Goal: Task Accomplishment & Management: Use online tool/utility

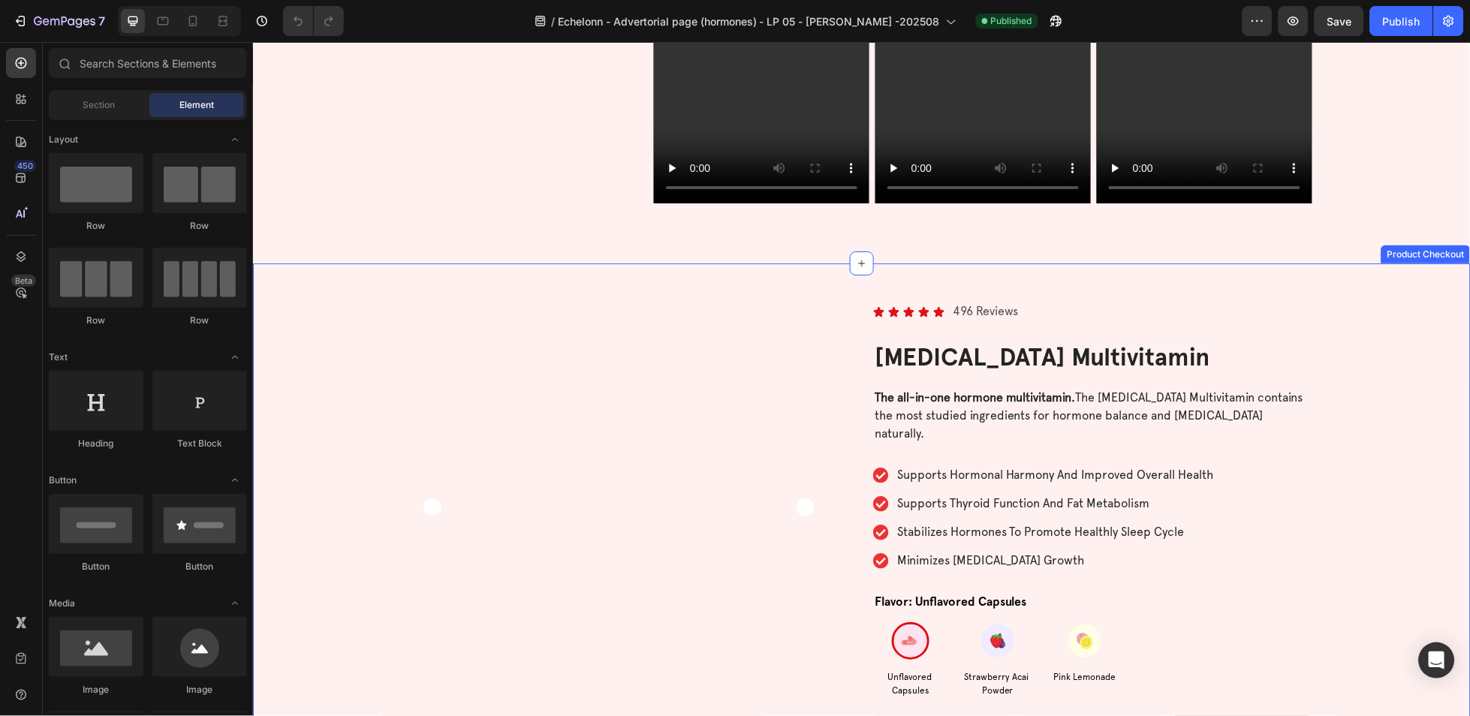
scroll to position [4705, 0]
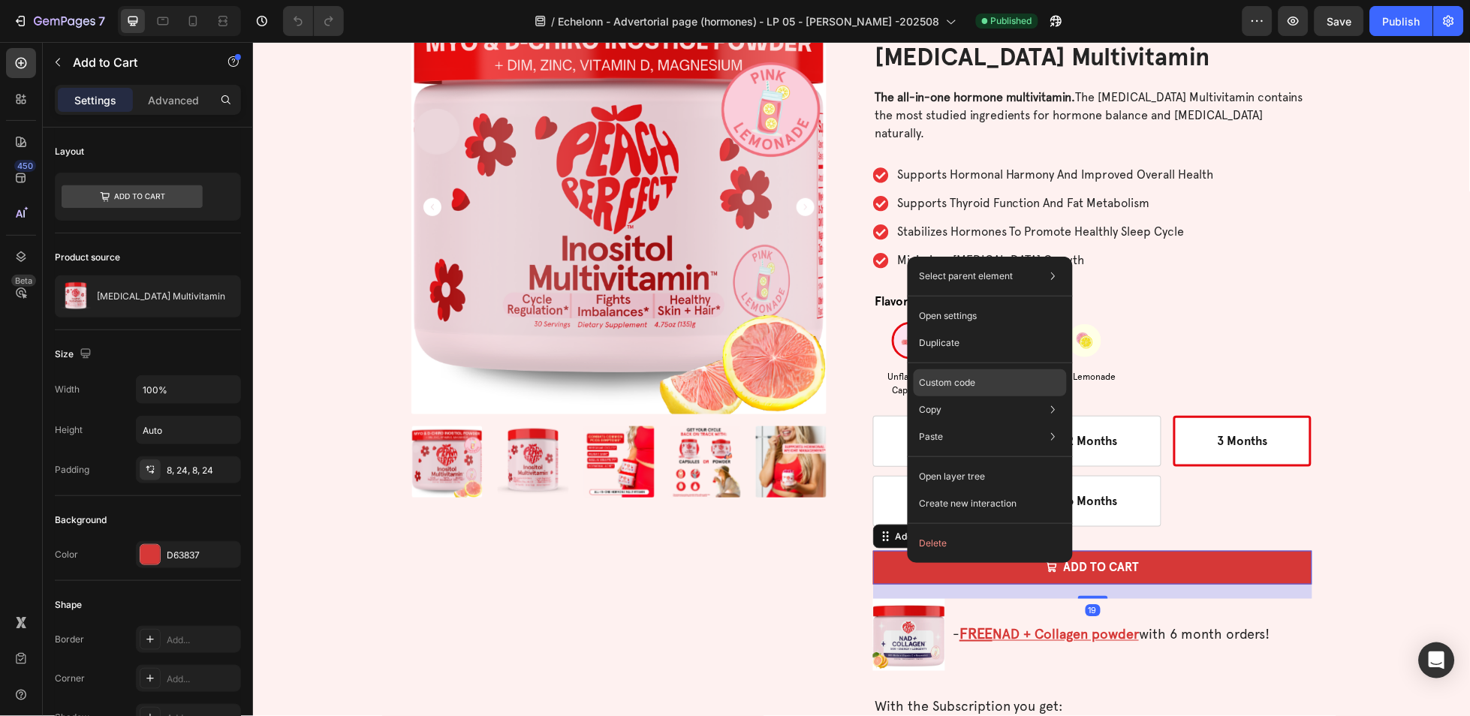
click at [981, 376] on div "Custom code" at bounding box center [990, 382] width 153 height 27
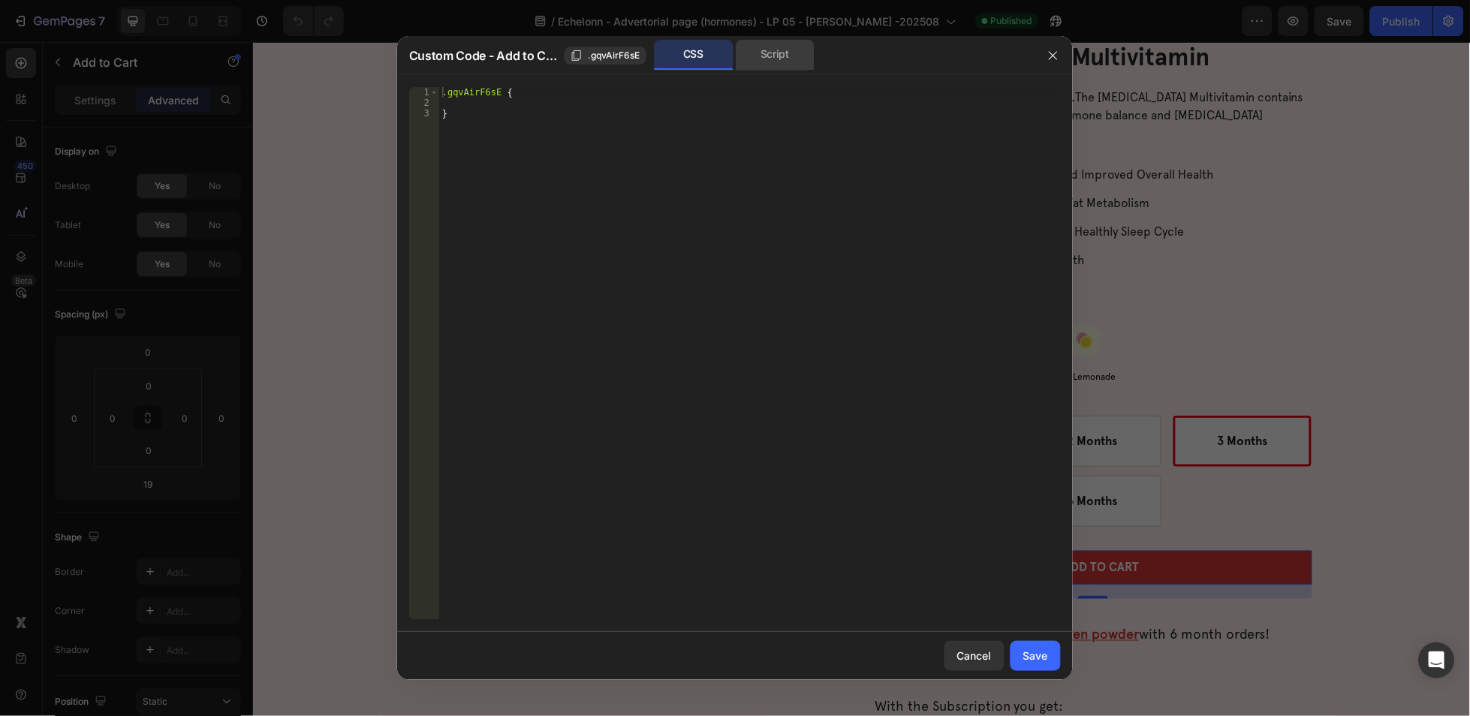
click at [781, 66] on div "Script" at bounding box center [775, 55] width 79 height 30
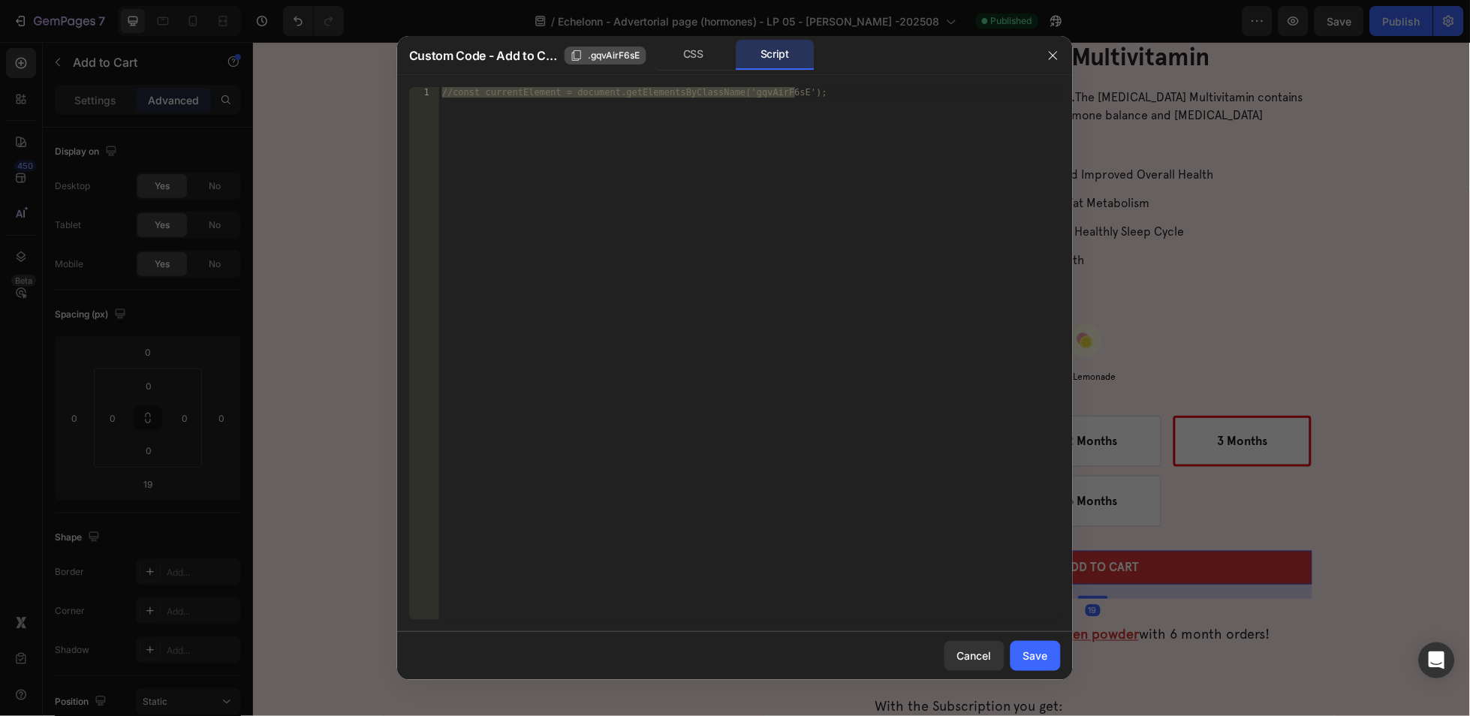
click at [615, 50] on span ".gqvAirF6sE" at bounding box center [615, 56] width 52 height 14
click at [1055, 58] on icon "button" at bounding box center [1053, 56] width 12 height 12
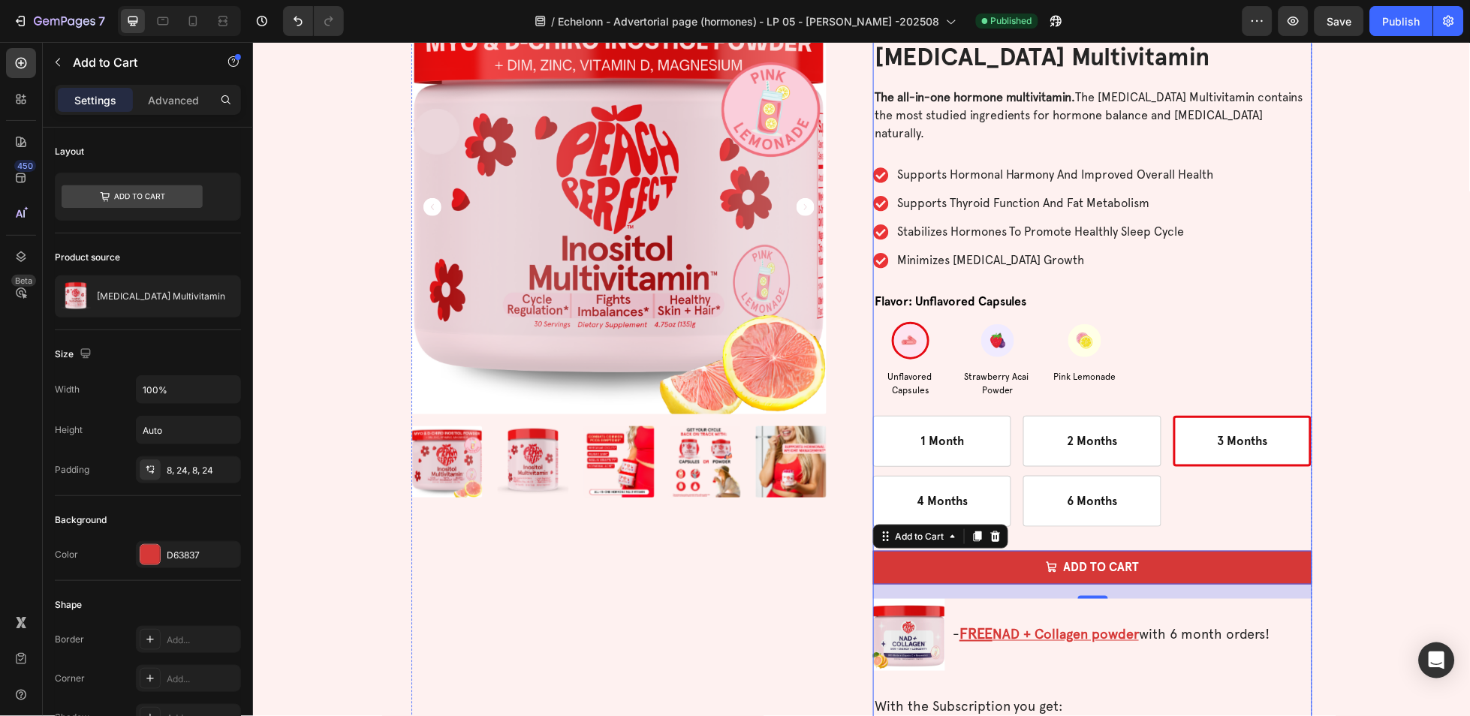
scroll to position [4505, 0]
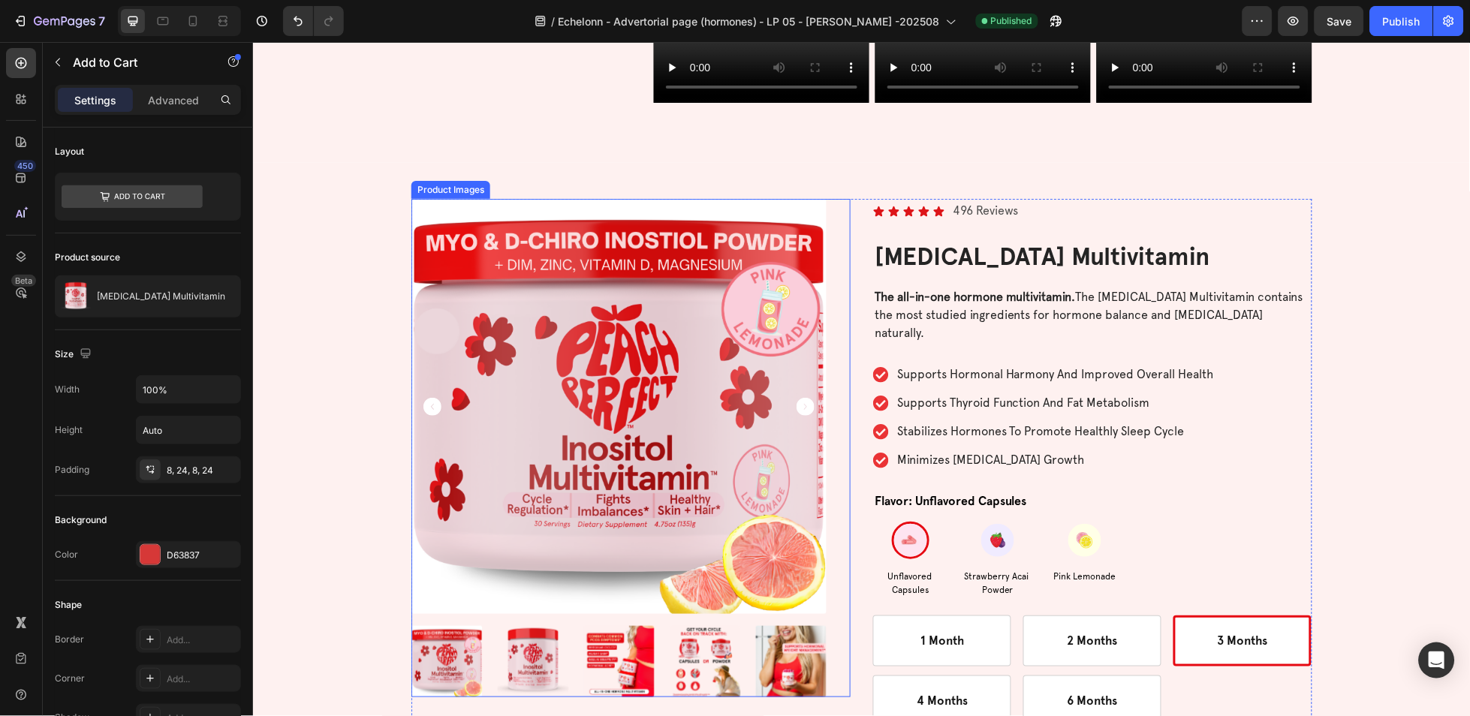
click at [417, 190] on div "Product Images" at bounding box center [450, 189] width 73 height 14
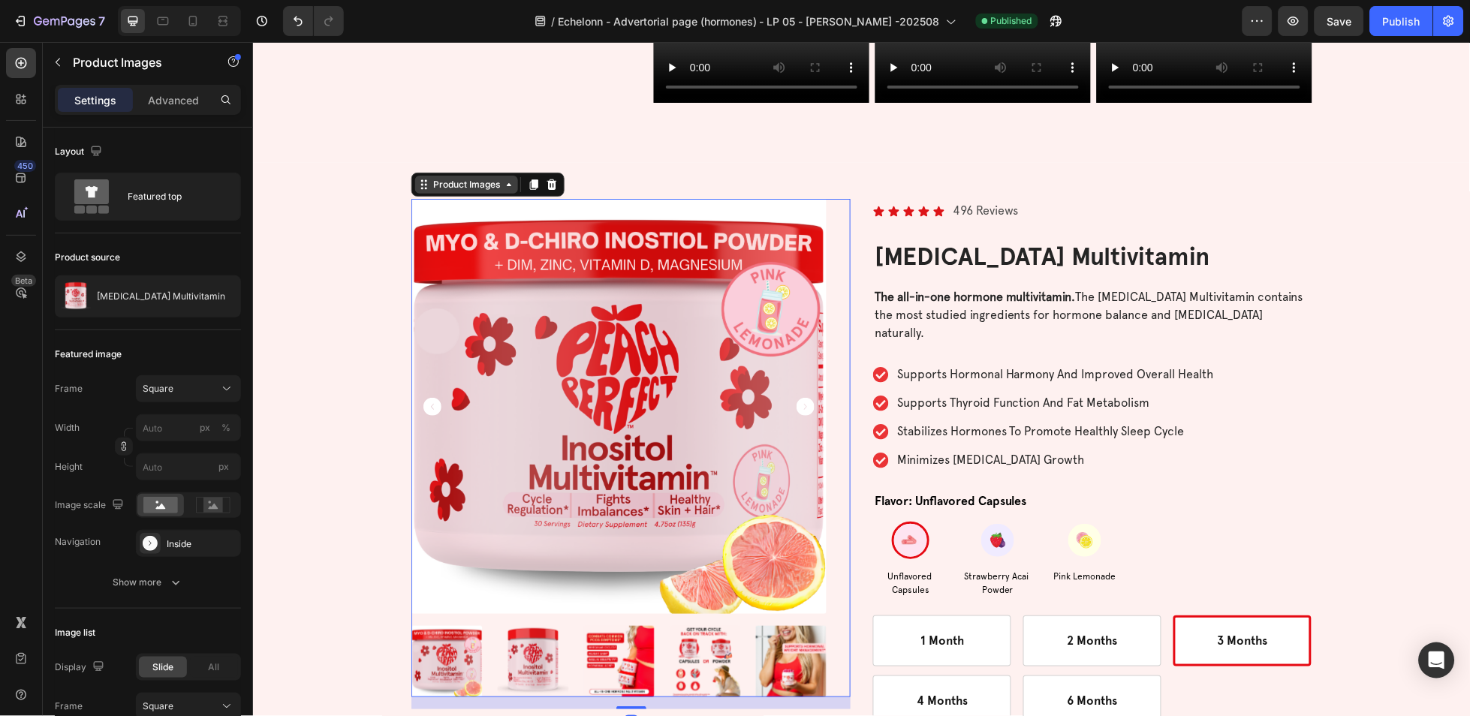
click at [420, 181] on icon at bounding box center [423, 184] width 12 height 12
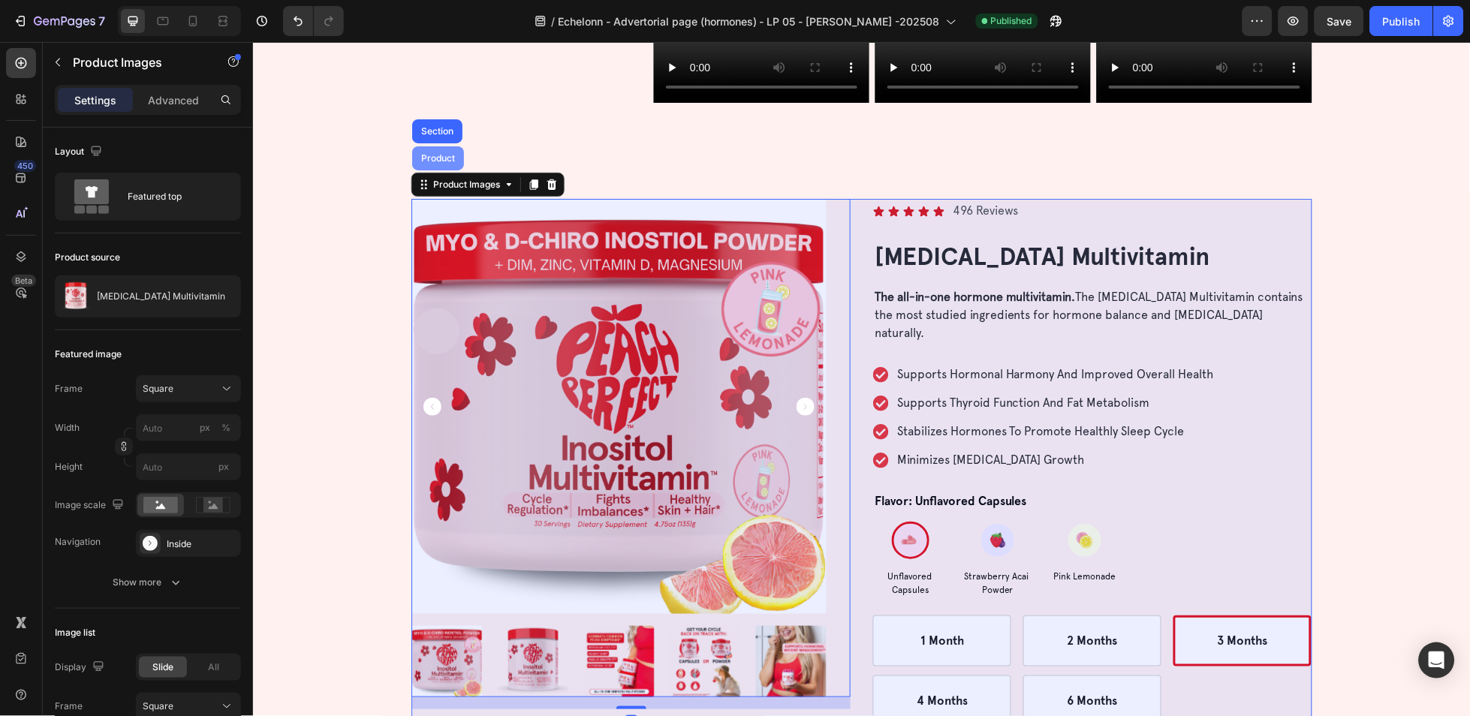
click at [429, 160] on div "Product" at bounding box center [437, 157] width 40 height 9
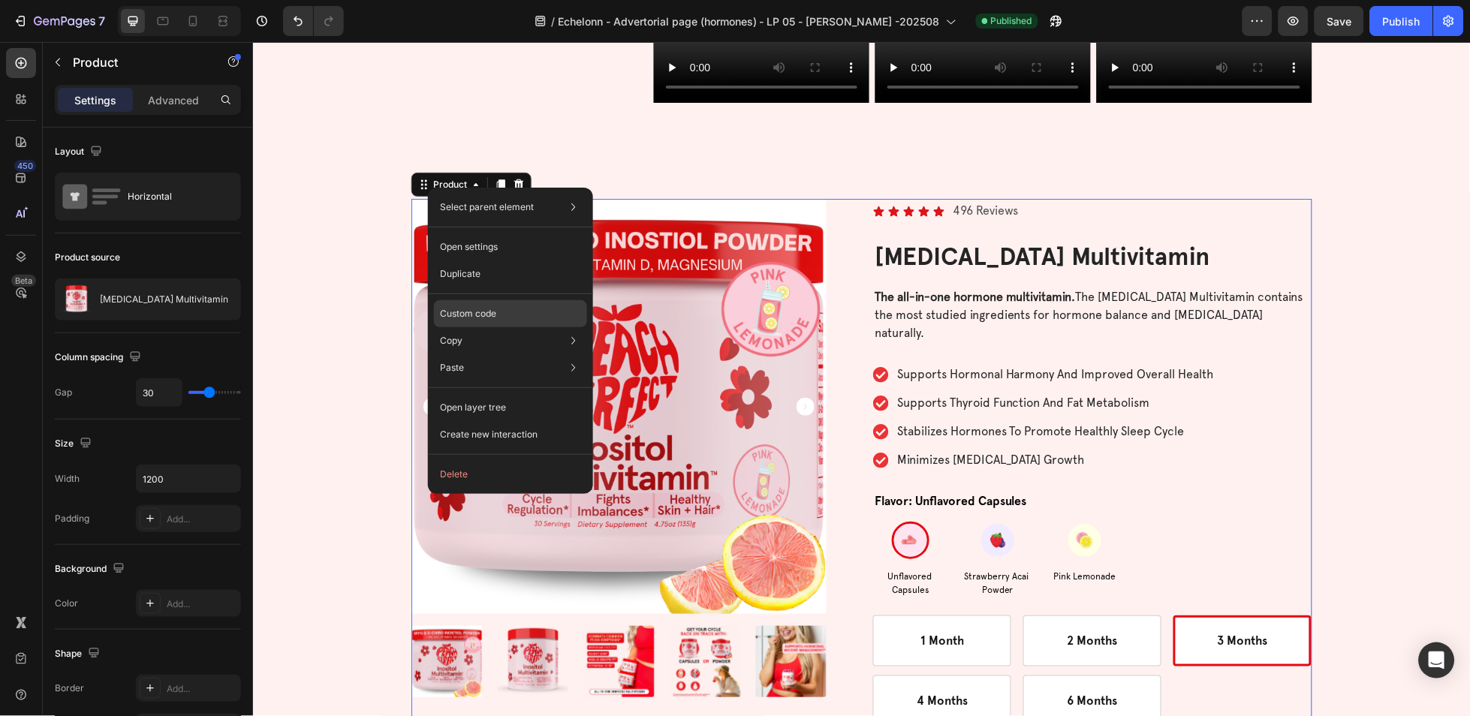
click at [509, 312] on div "Custom code" at bounding box center [510, 313] width 153 height 27
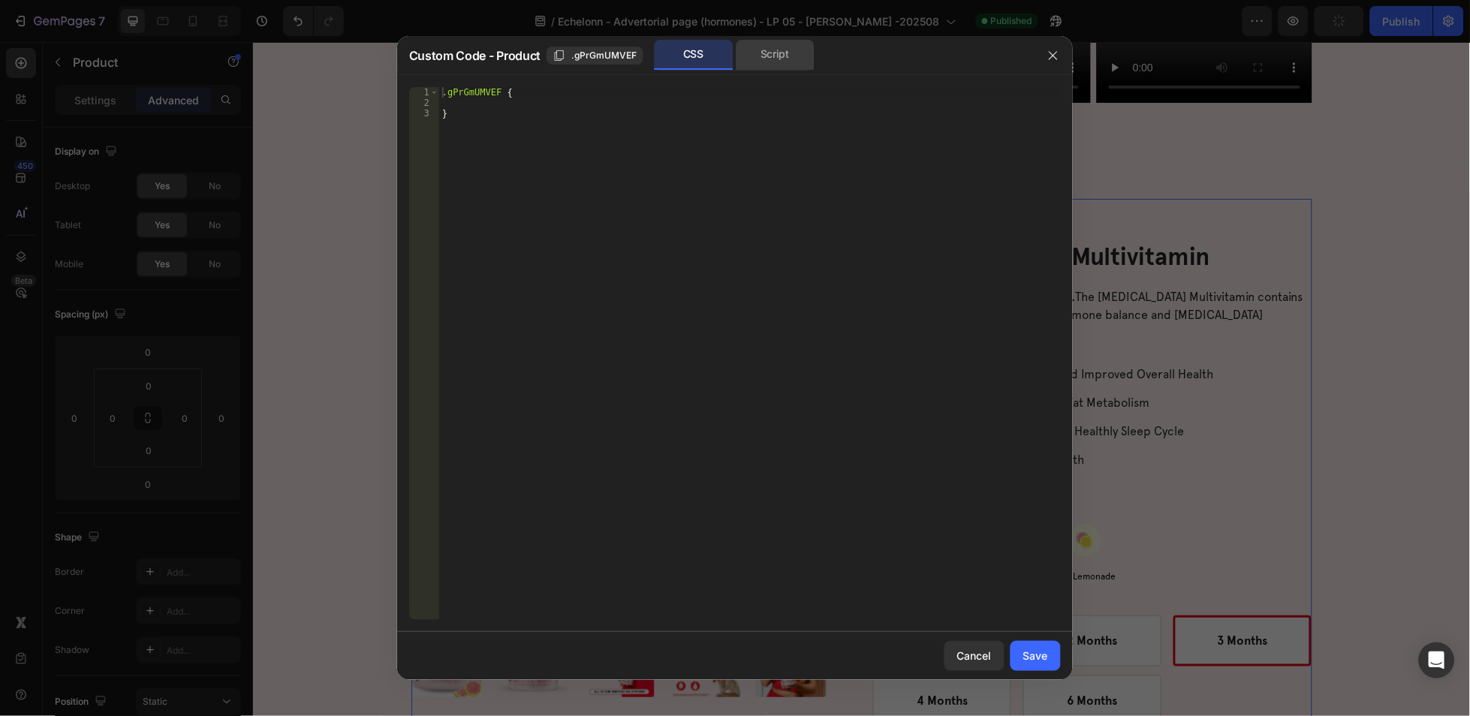
click at [758, 56] on div "Script" at bounding box center [775, 55] width 79 height 30
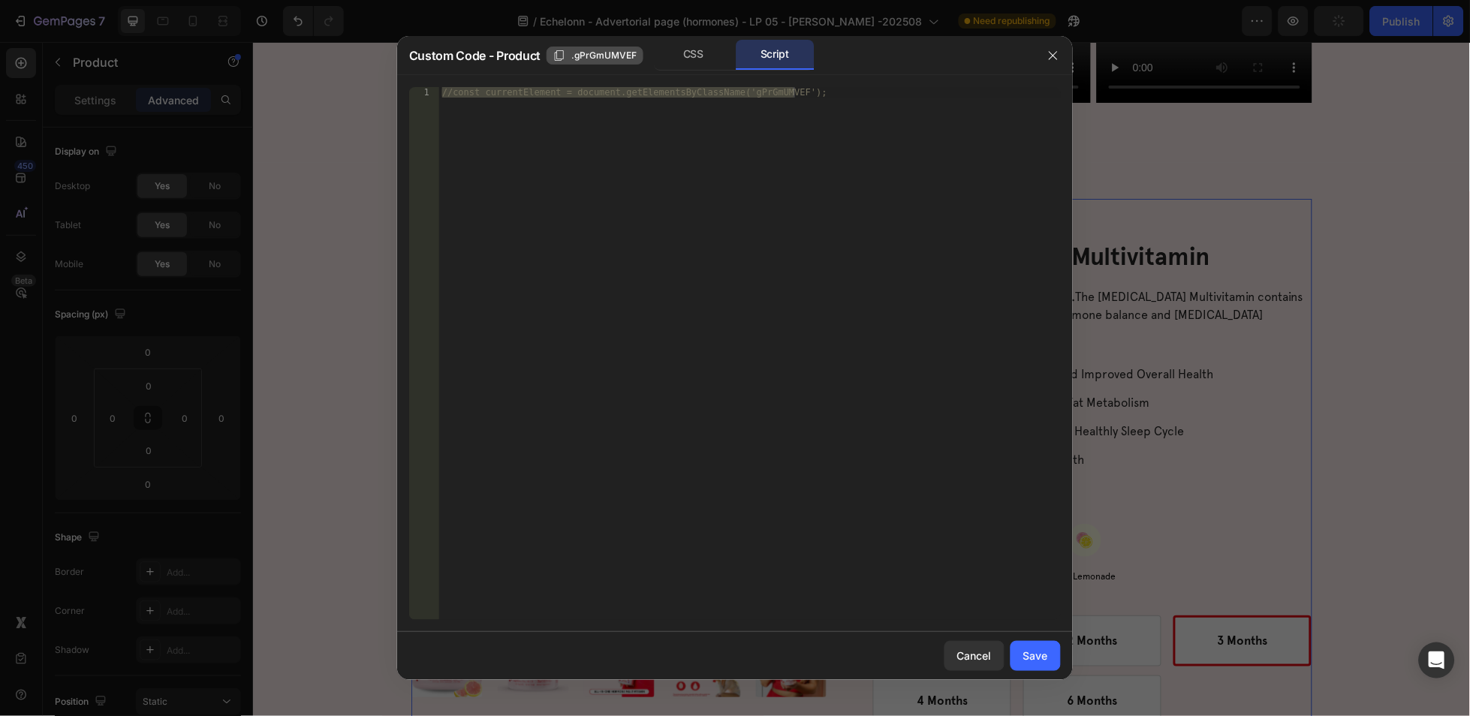
click at [592, 59] on span ".gPrGmUMVEF" at bounding box center [603, 56] width 65 height 14
click at [683, 61] on div "CSS" at bounding box center [694, 55] width 79 height 30
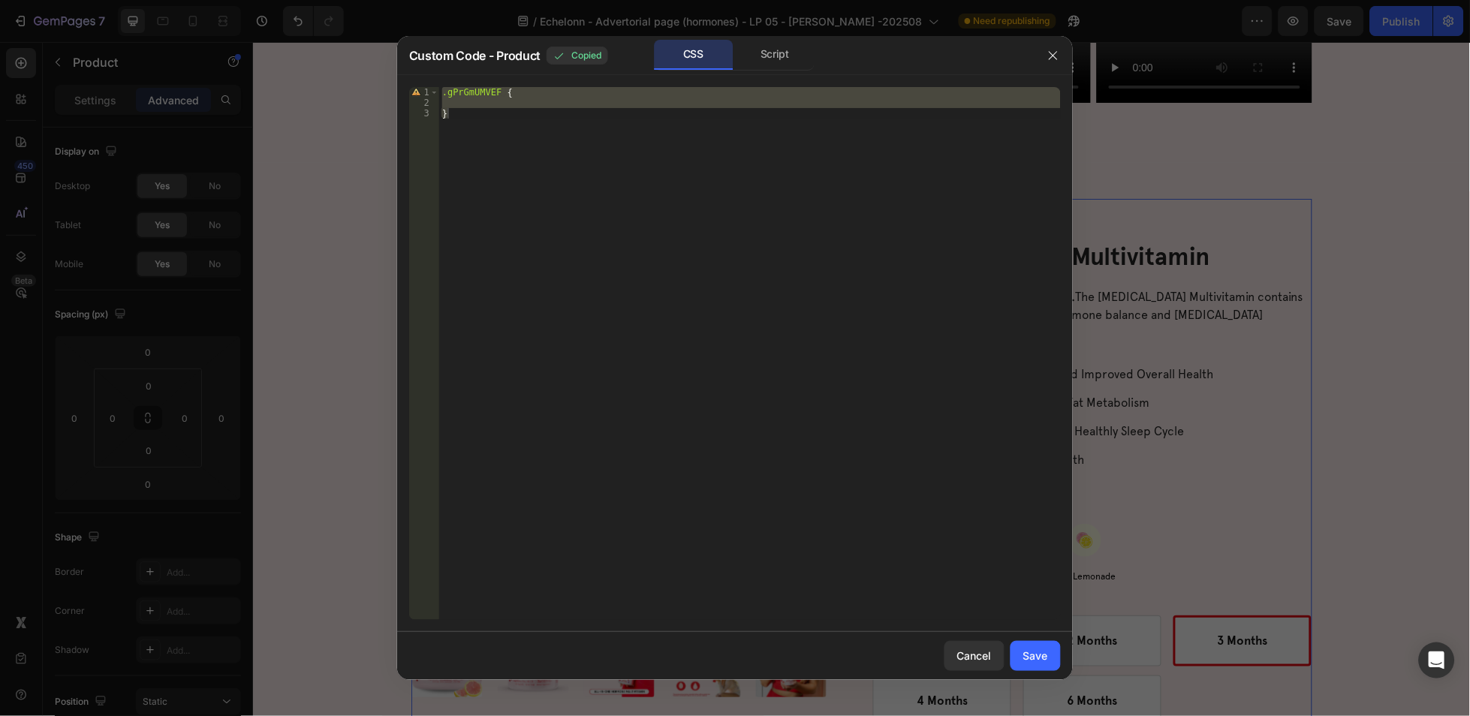
click at [1196, 279] on div at bounding box center [735, 358] width 1470 height 716
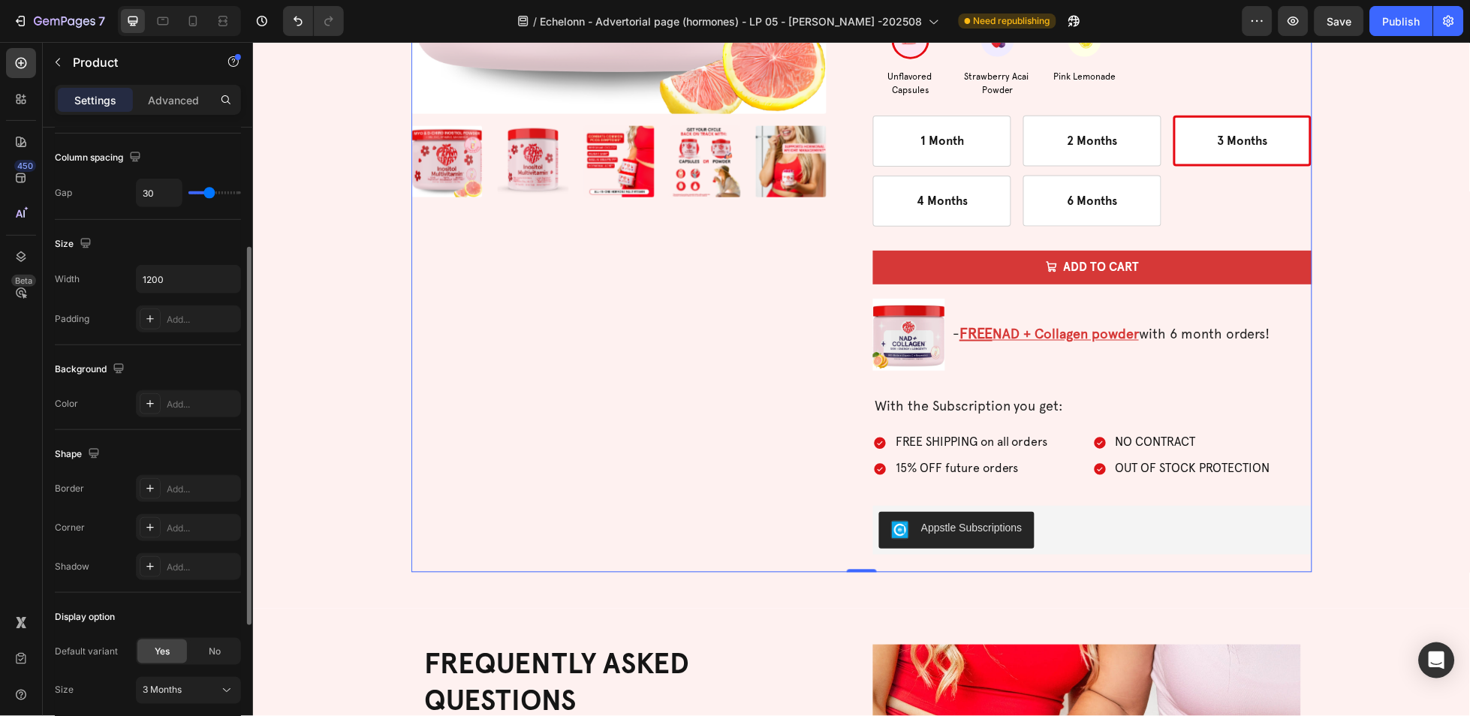
scroll to position [422, 0]
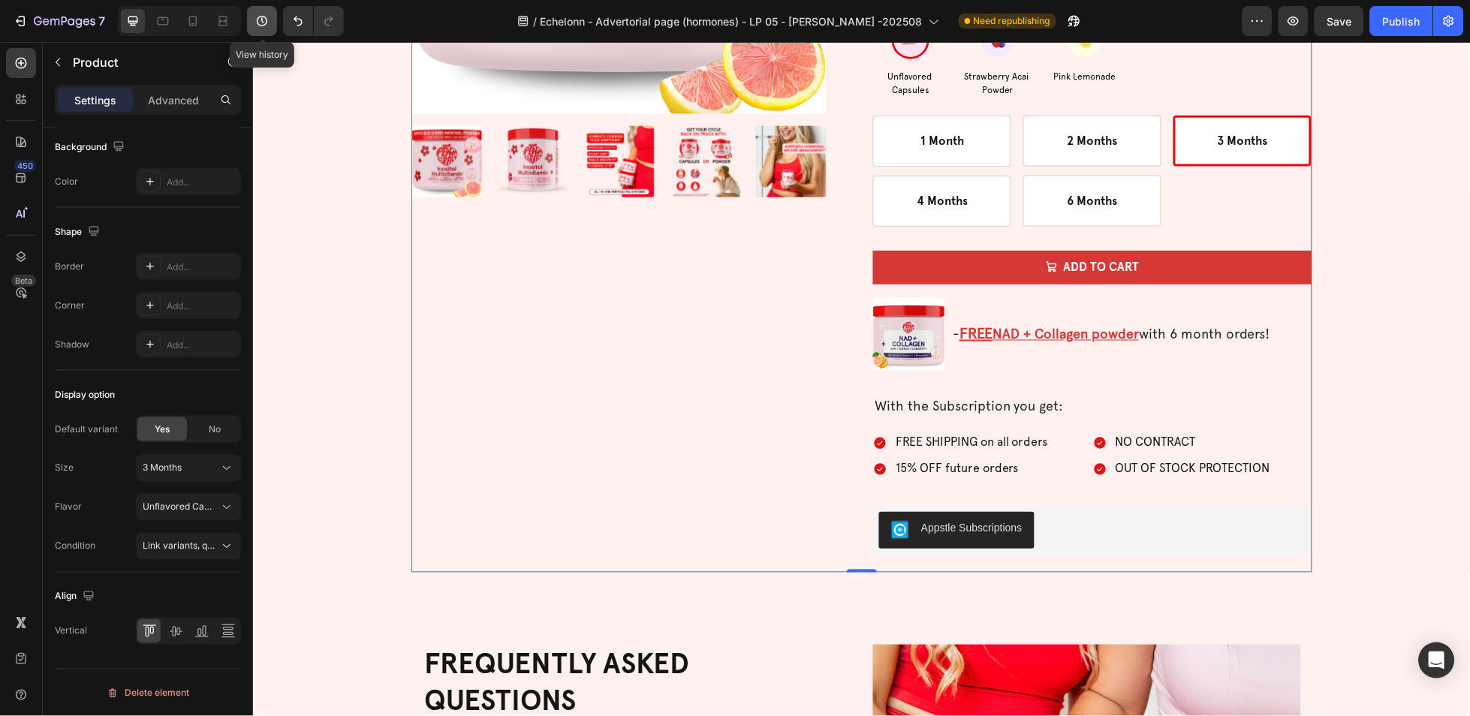
click at [257, 18] on icon "button" at bounding box center [262, 21] width 15 height 15
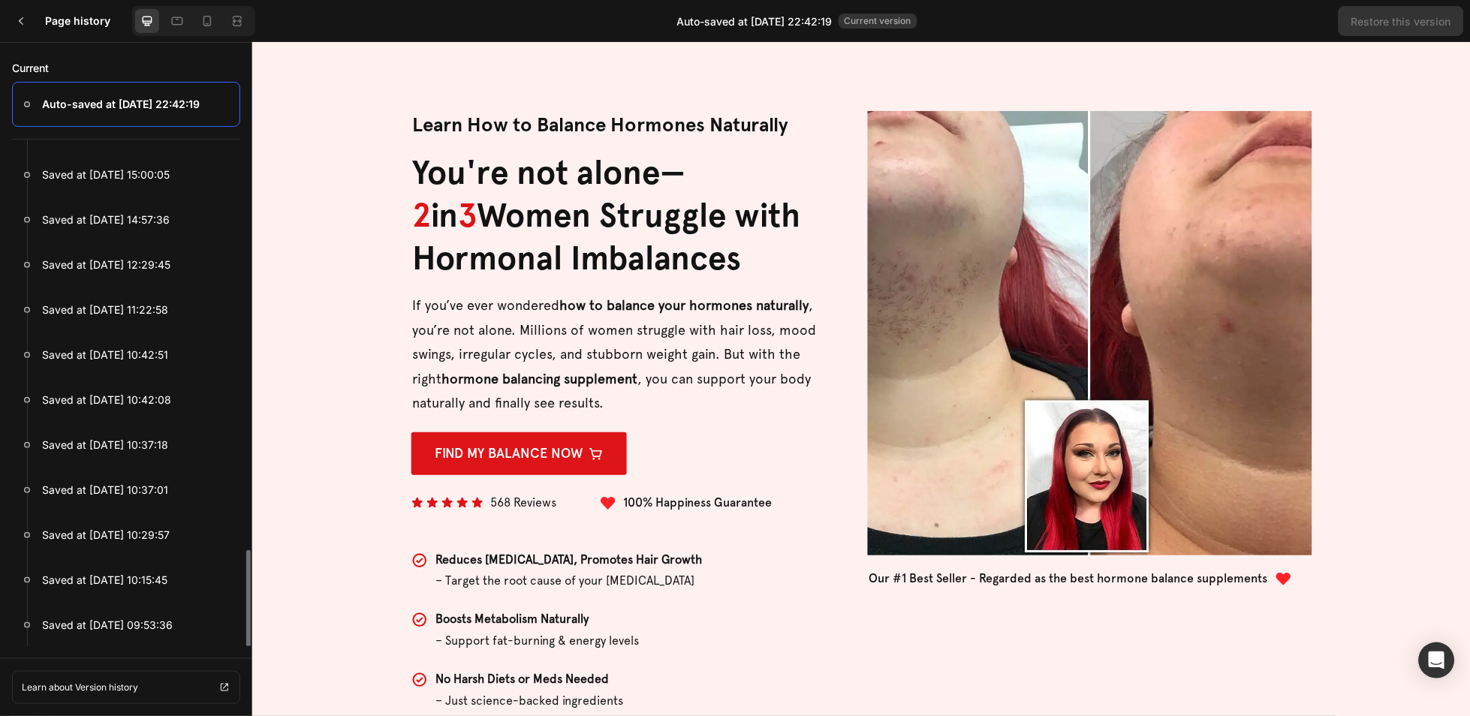
scroll to position [1345, 0]
click at [115, 624] on p "Saved at Aug 29, 18:25:39" at bounding box center [106, 625] width 128 height 18
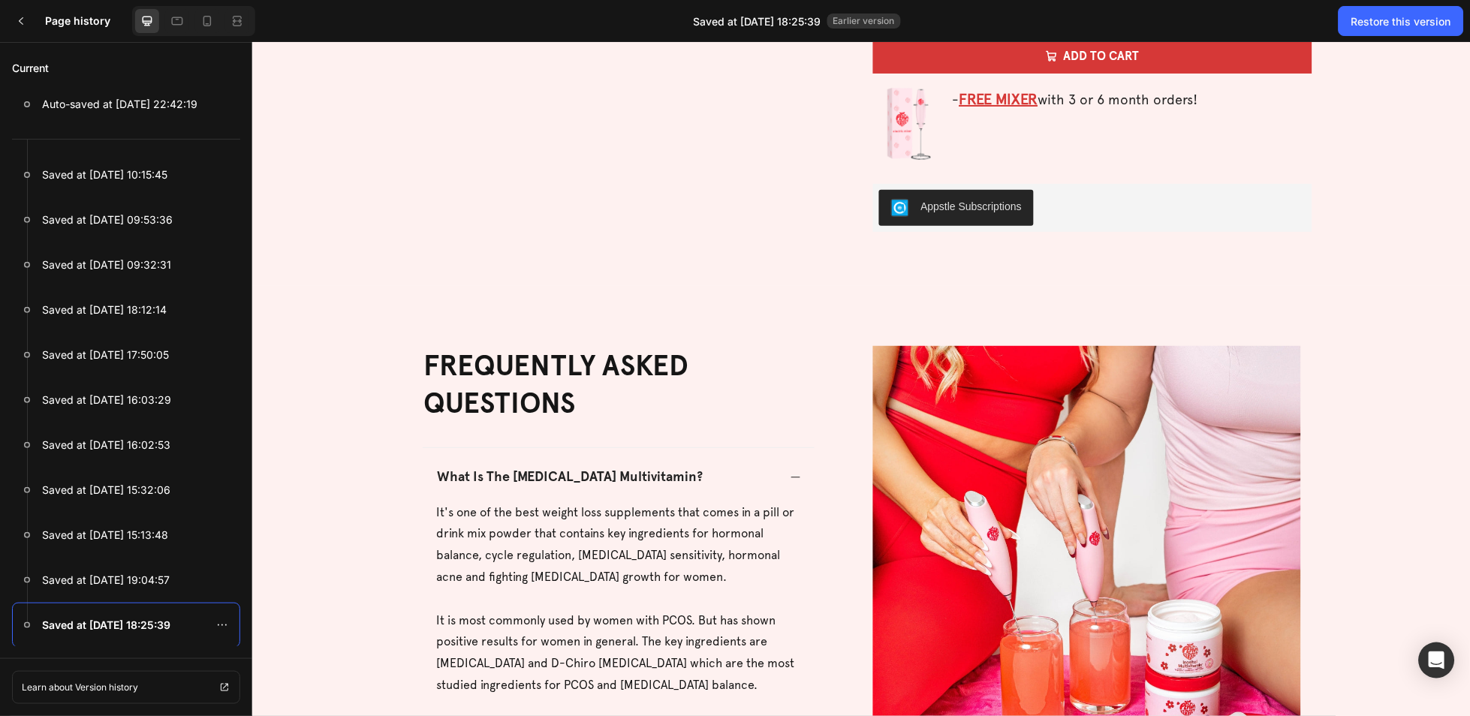
scroll to position [3924, 0]
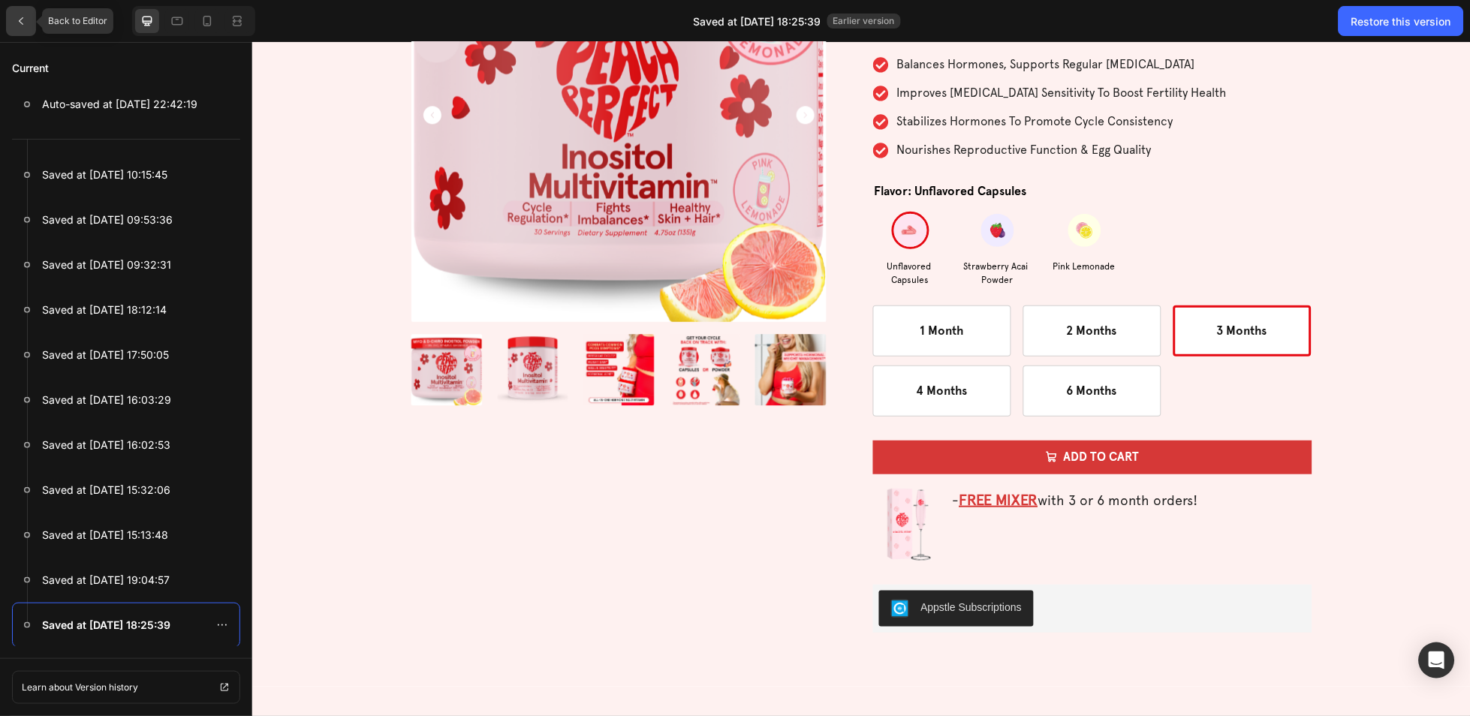
click at [19, 17] on icon at bounding box center [21, 21] width 12 height 12
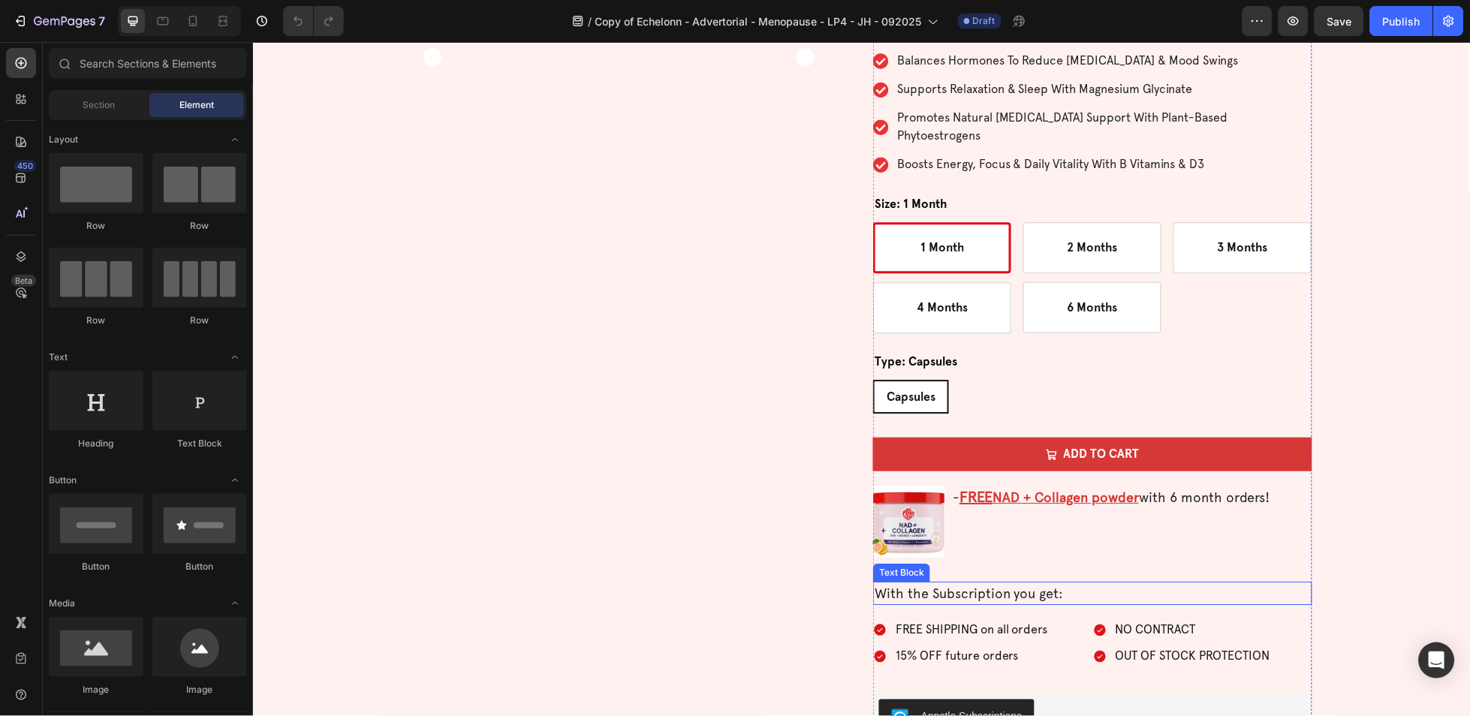
scroll to position [4212, 0]
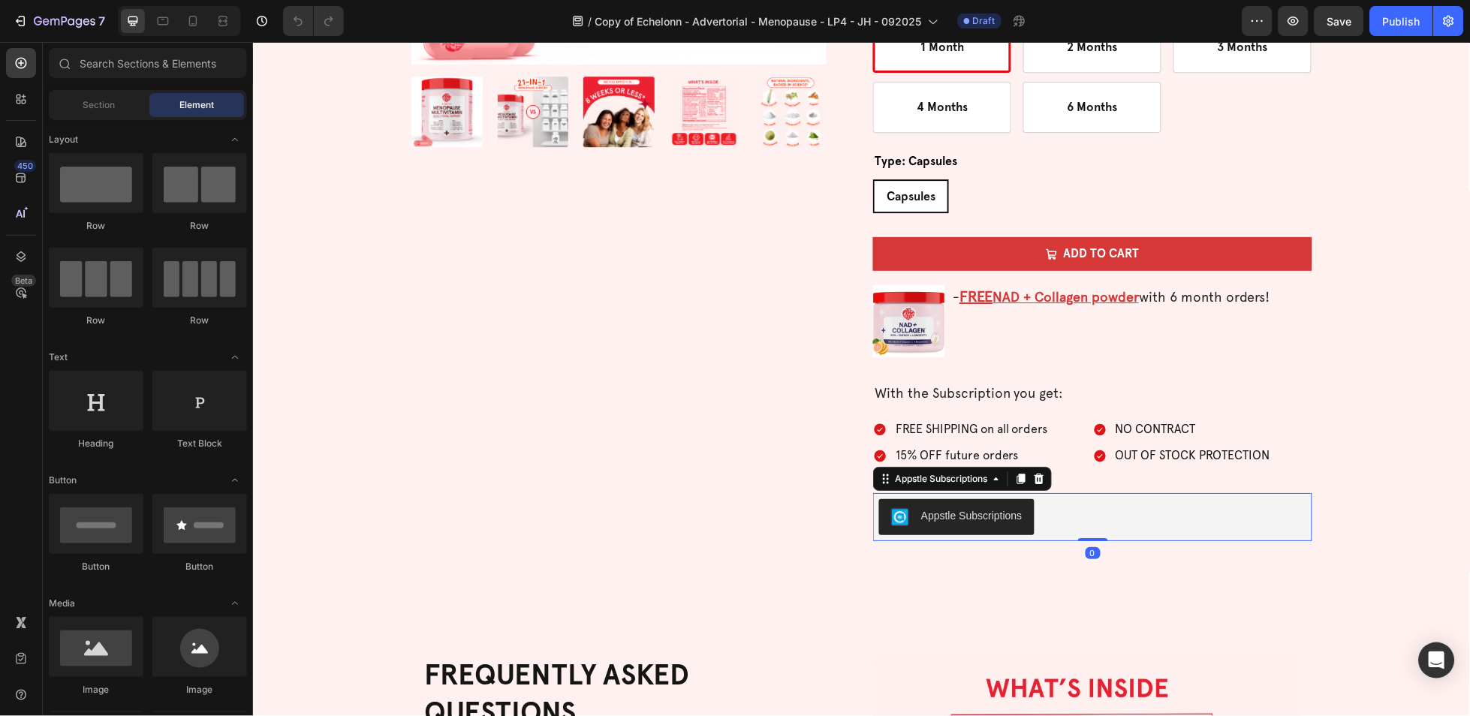
click at [1089, 499] on div "Appstle Subscriptions" at bounding box center [1091, 517] width 427 height 36
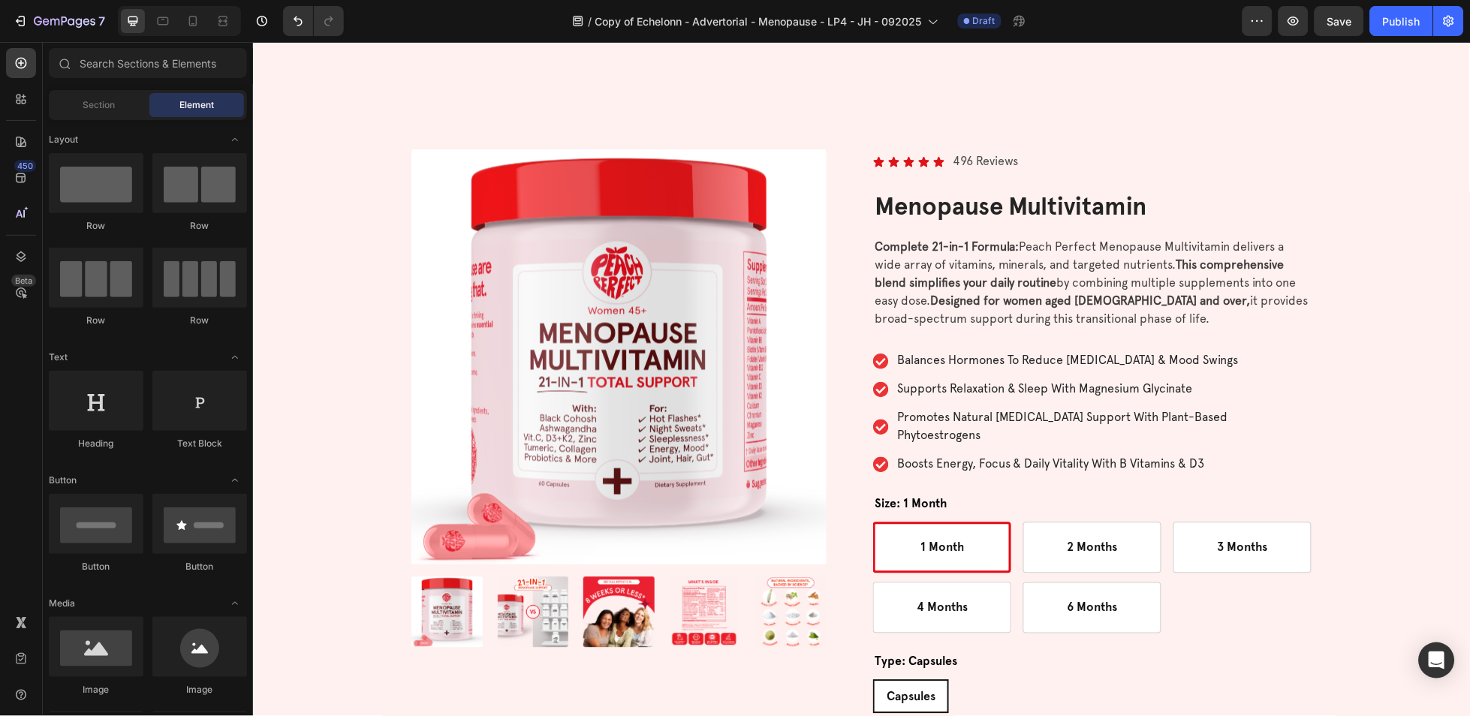
scroll to position [3912, 0]
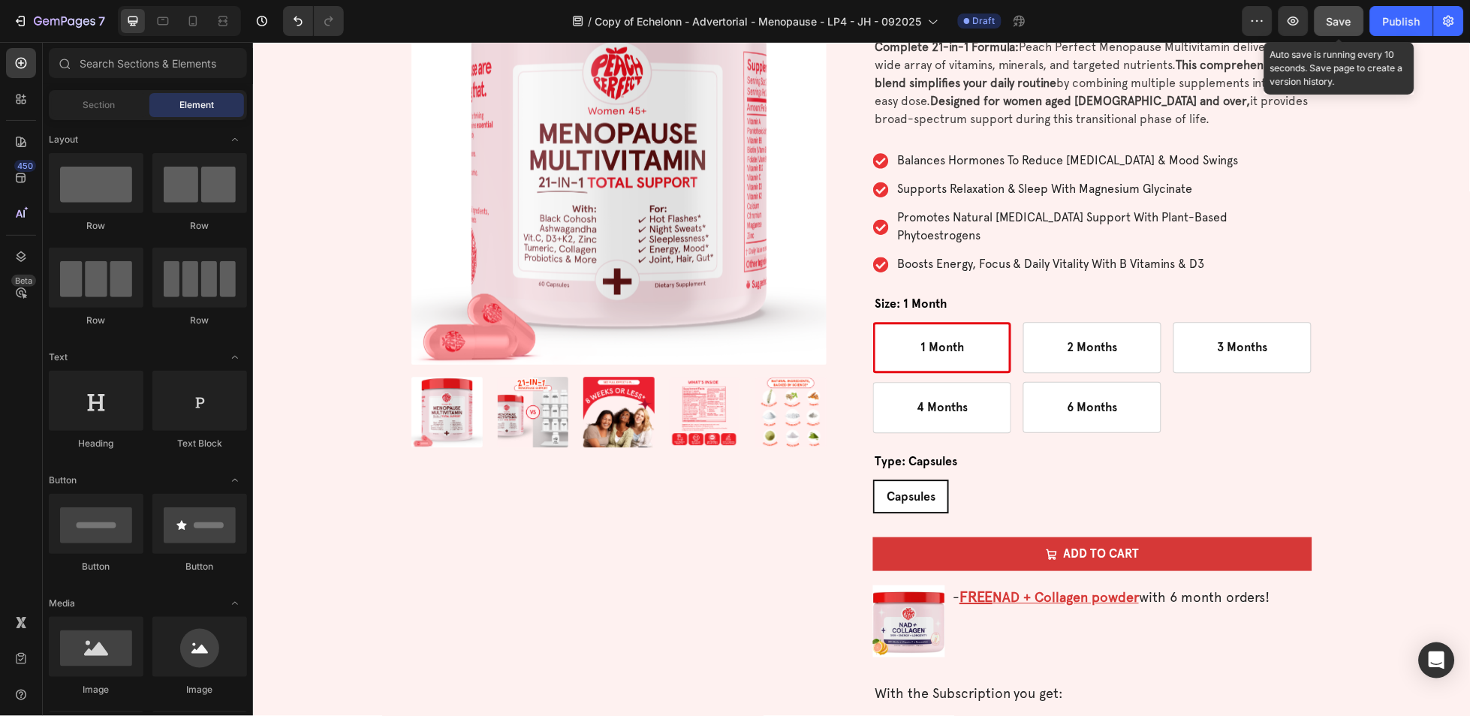
click at [1324, 21] on button "Save" at bounding box center [1340, 21] width 50 height 30
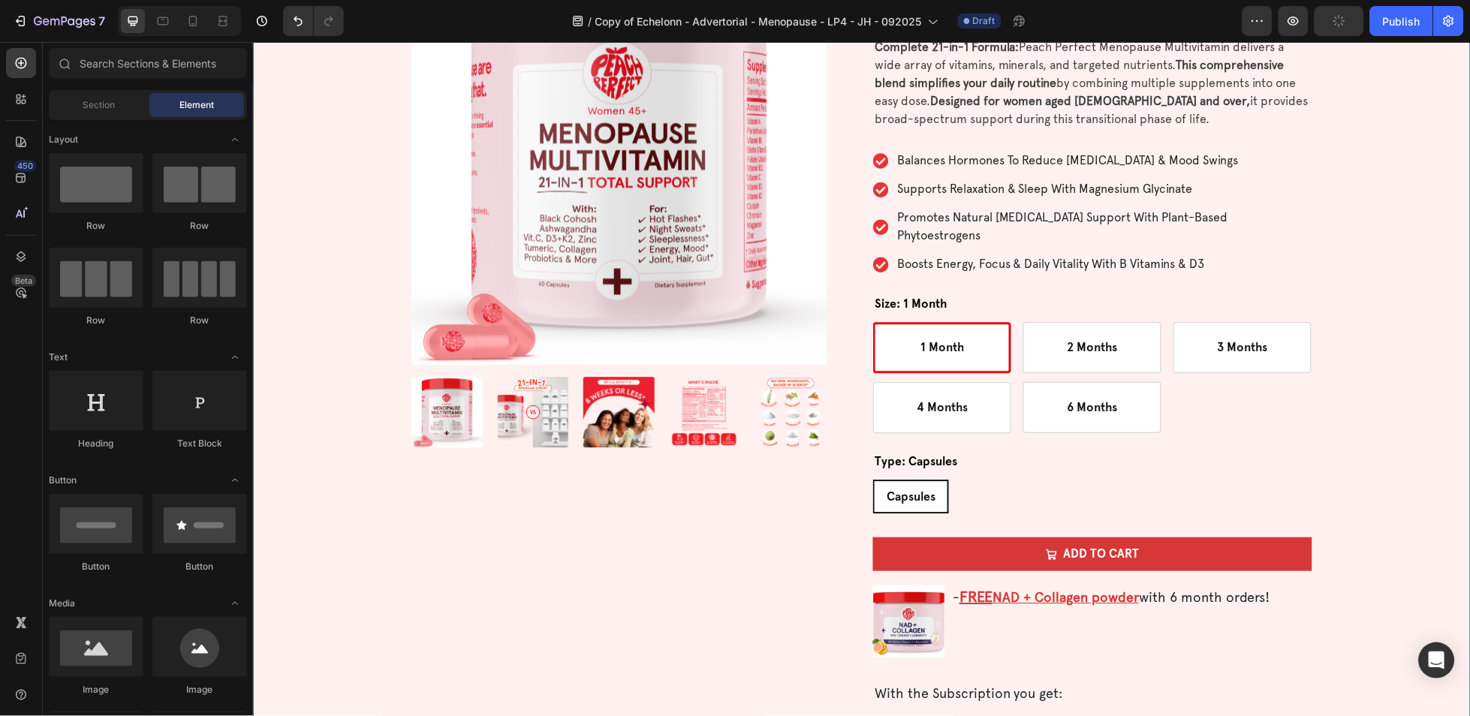
scroll to position [3612, 0]
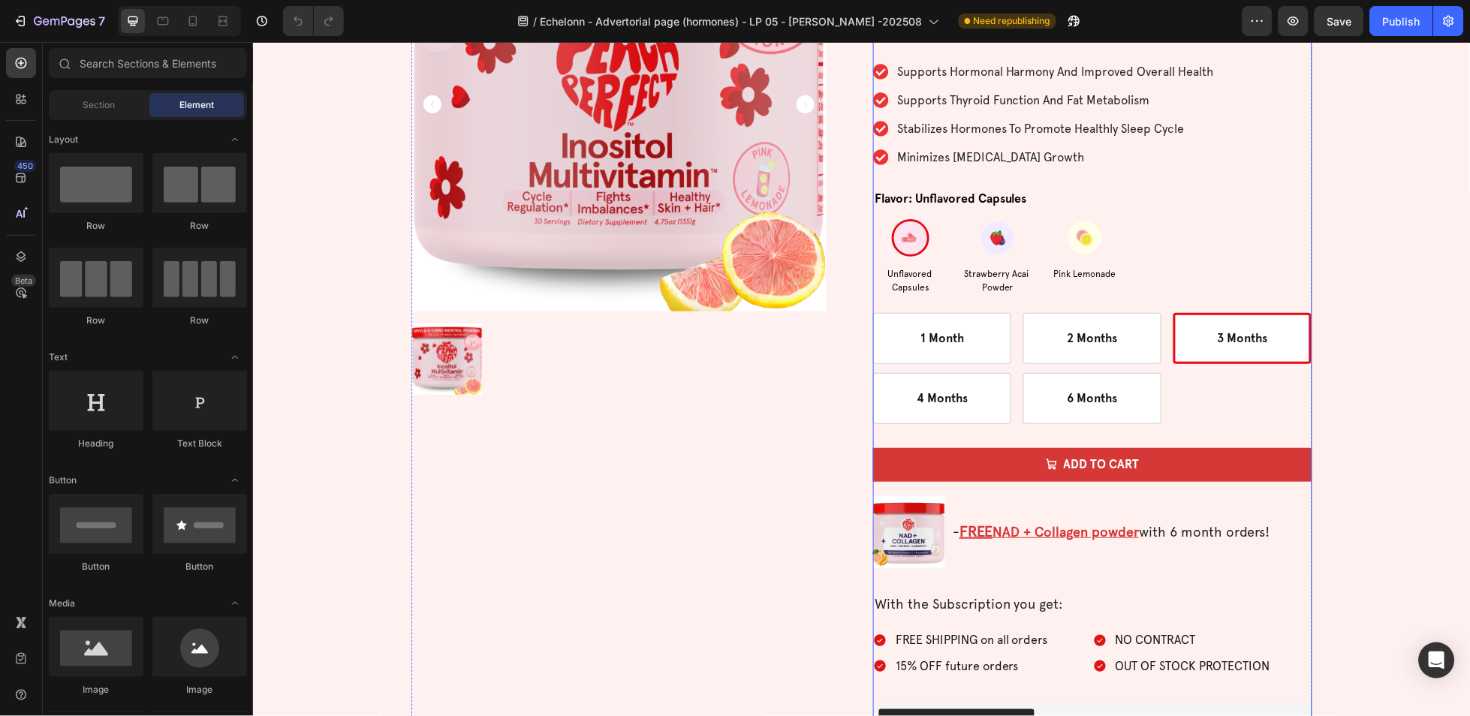
scroll to position [4717, 0]
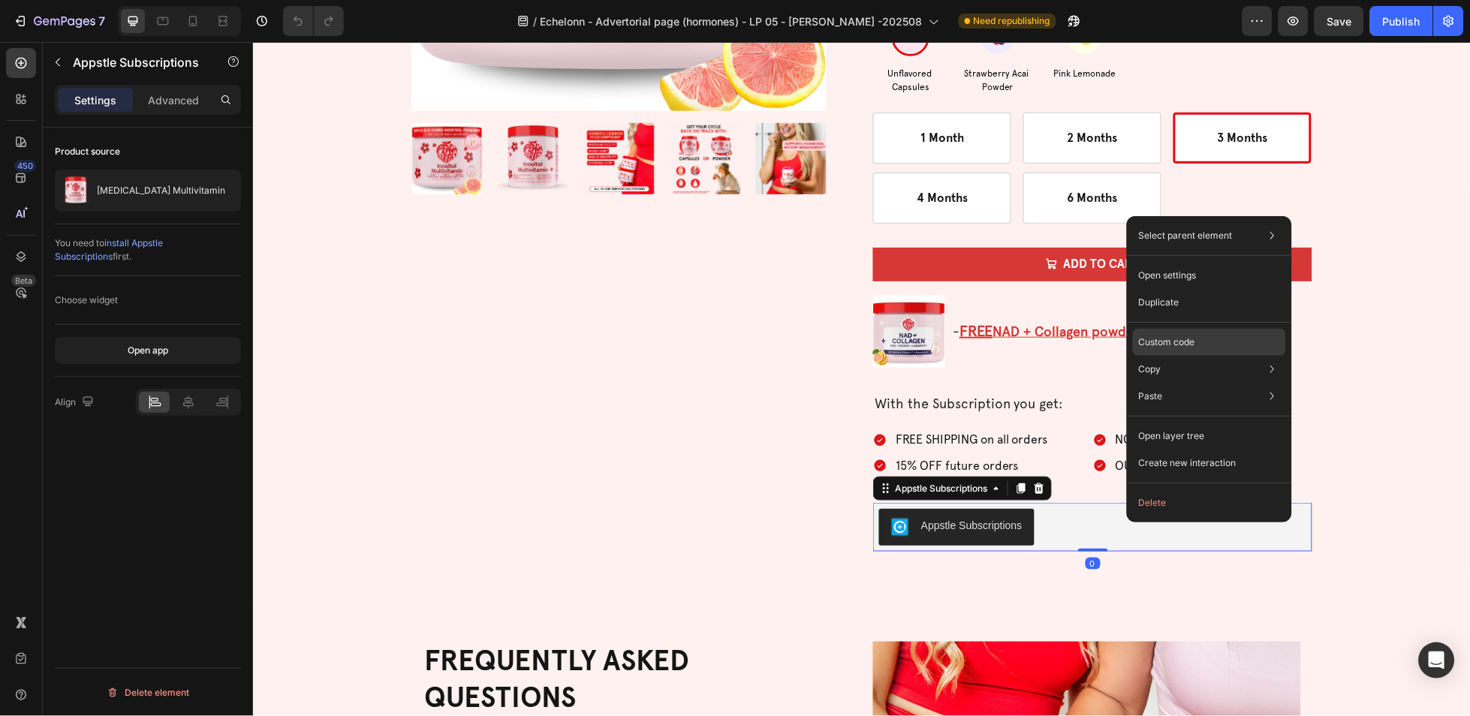
click at [1204, 340] on div "Custom code" at bounding box center [1209, 342] width 153 height 27
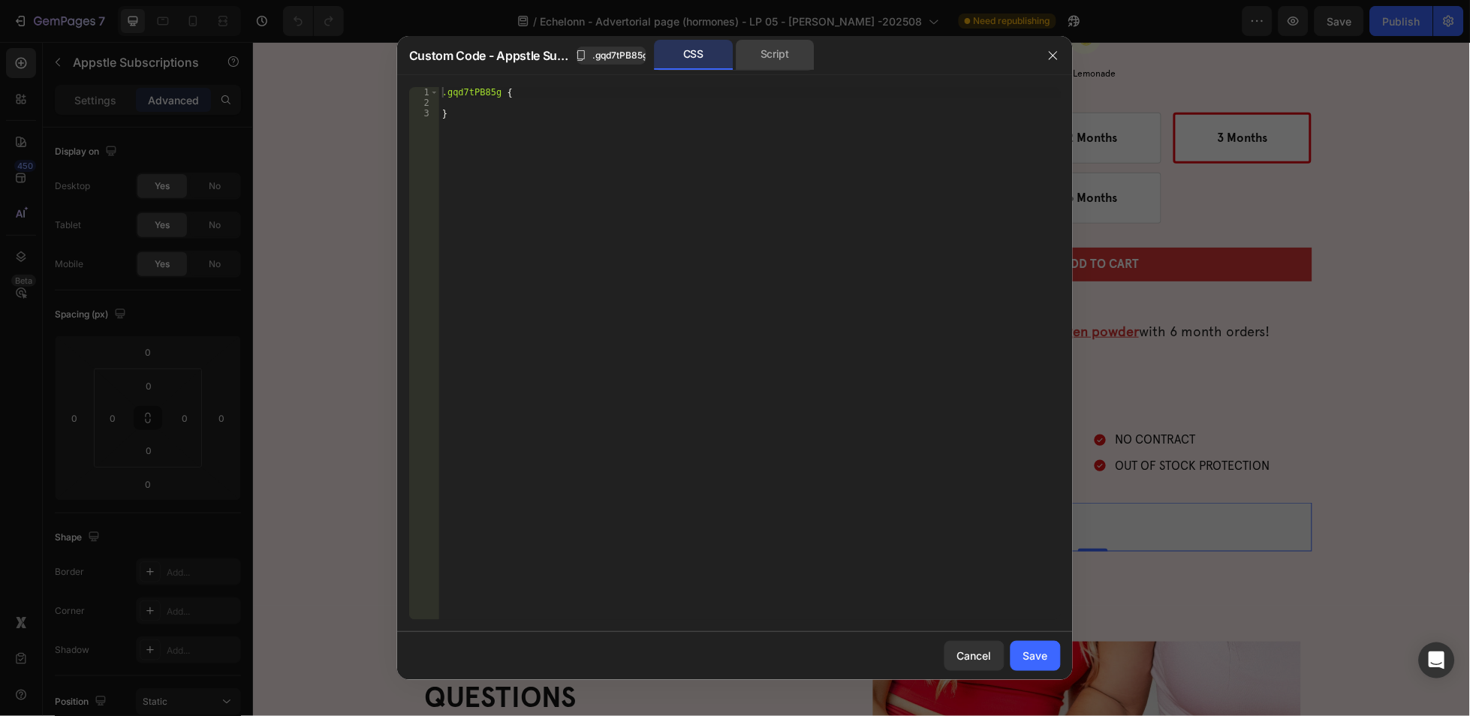
click at [773, 46] on div "Script" at bounding box center [775, 55] width 79 height 30
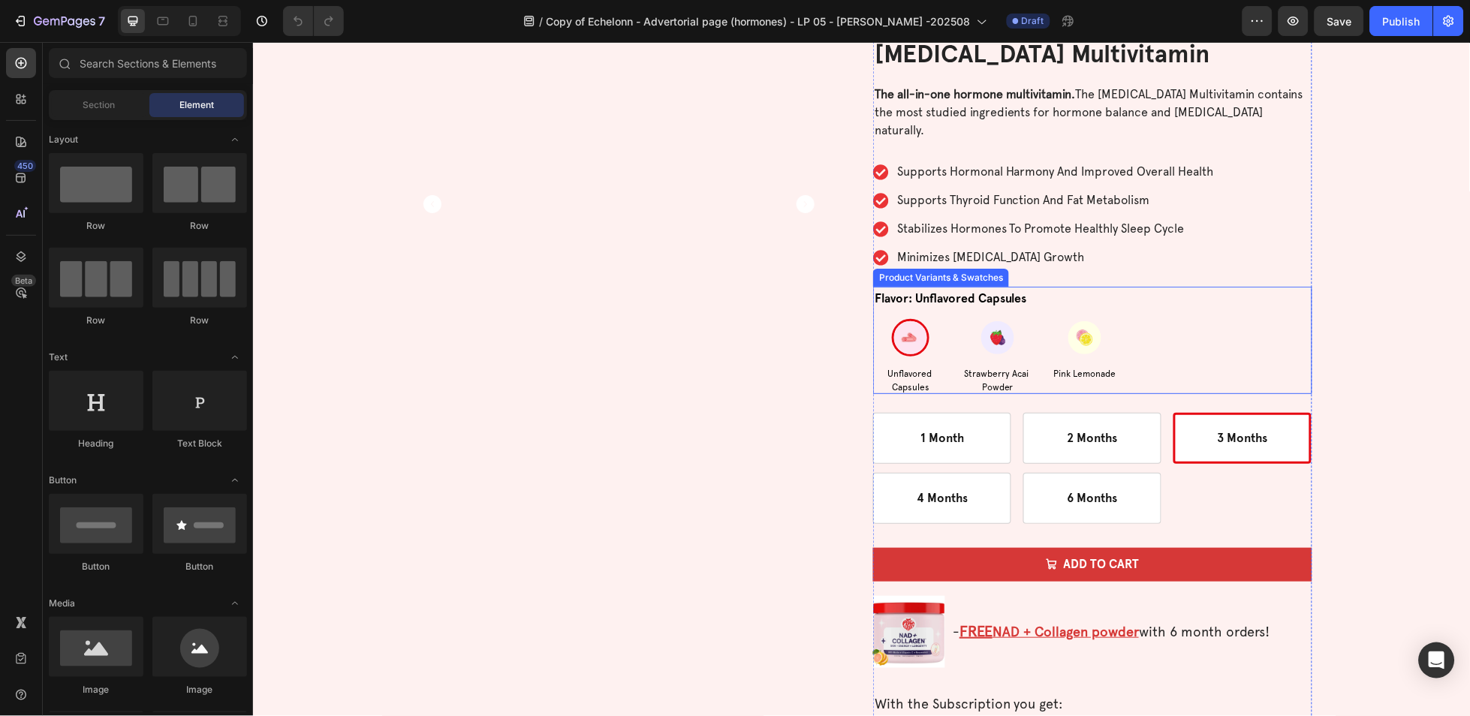
scroll to position [4671, 0]
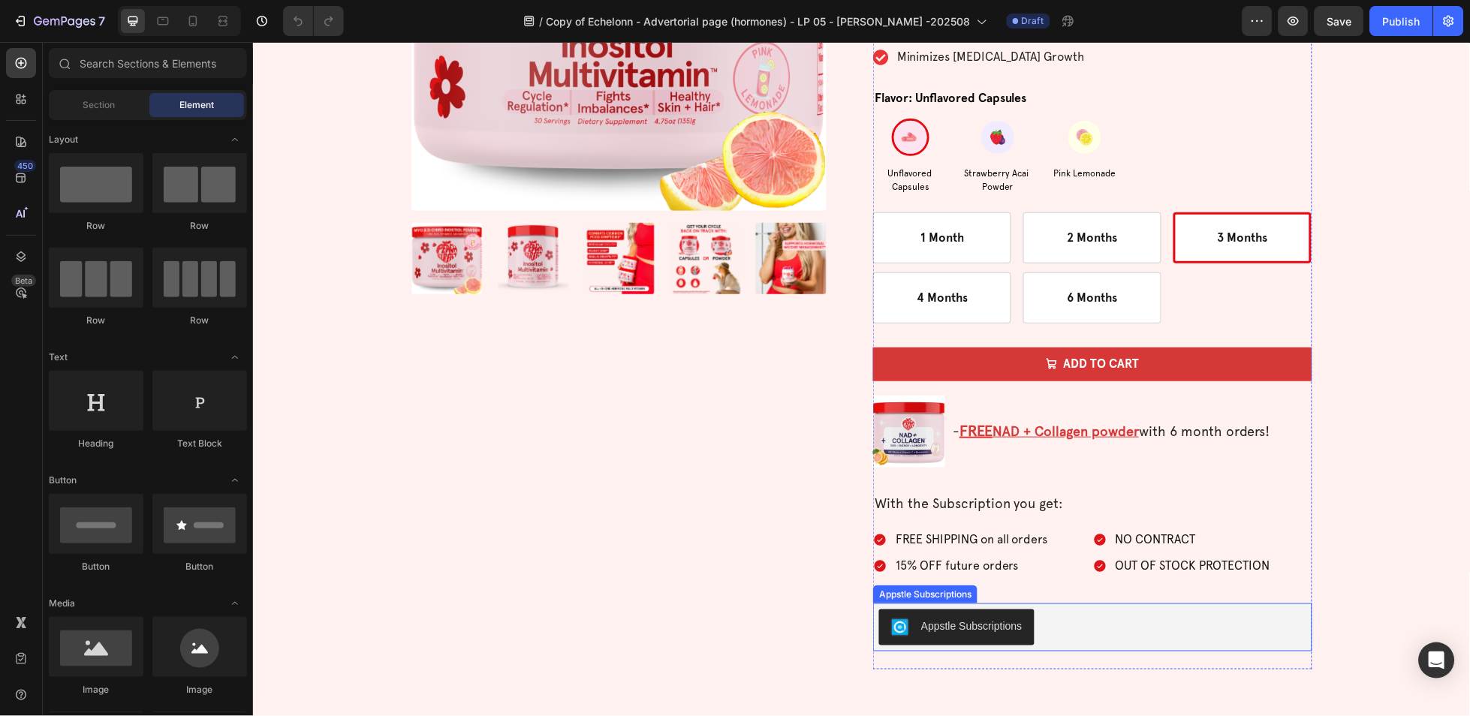
click at [1143, 629] on div "Appstle Subscriptions" at bounding box center [1091, 627] width 427 height 36
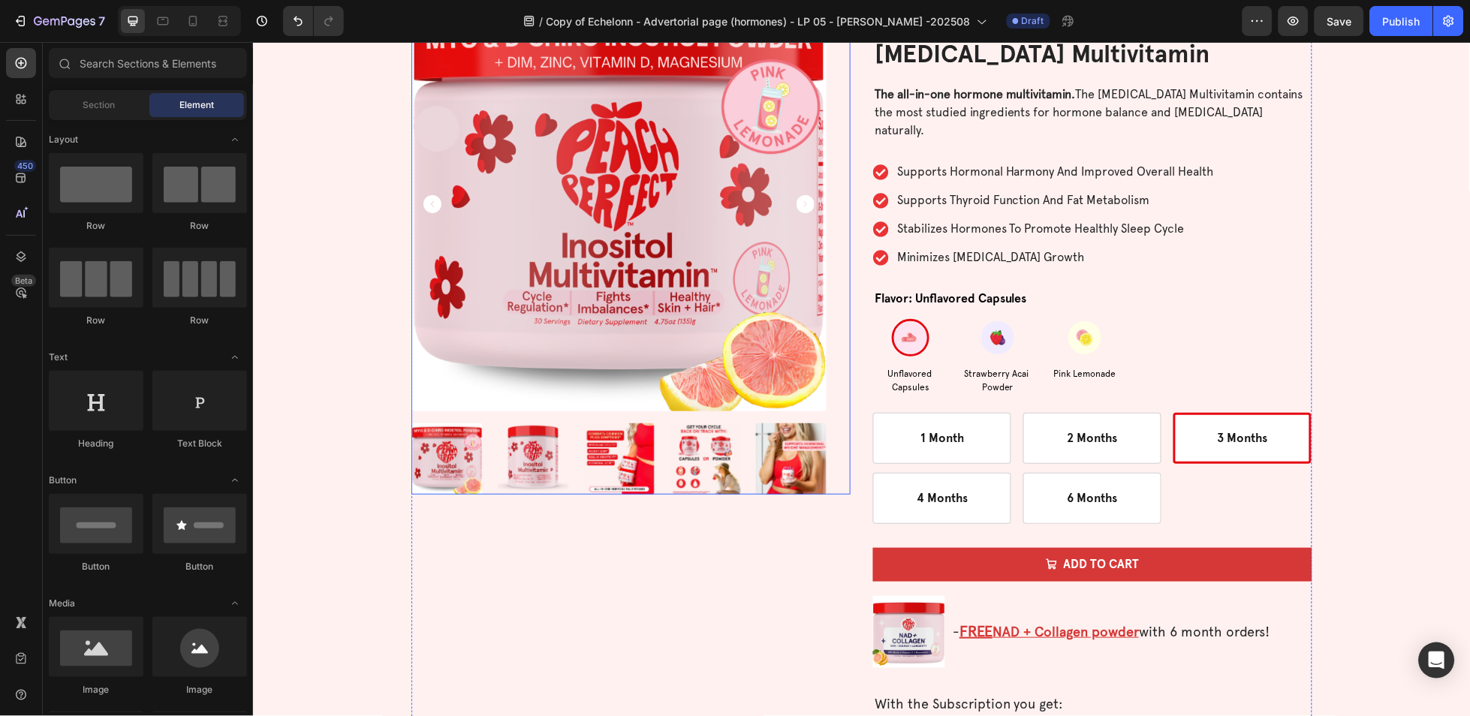
scroll to position [4170, 0]
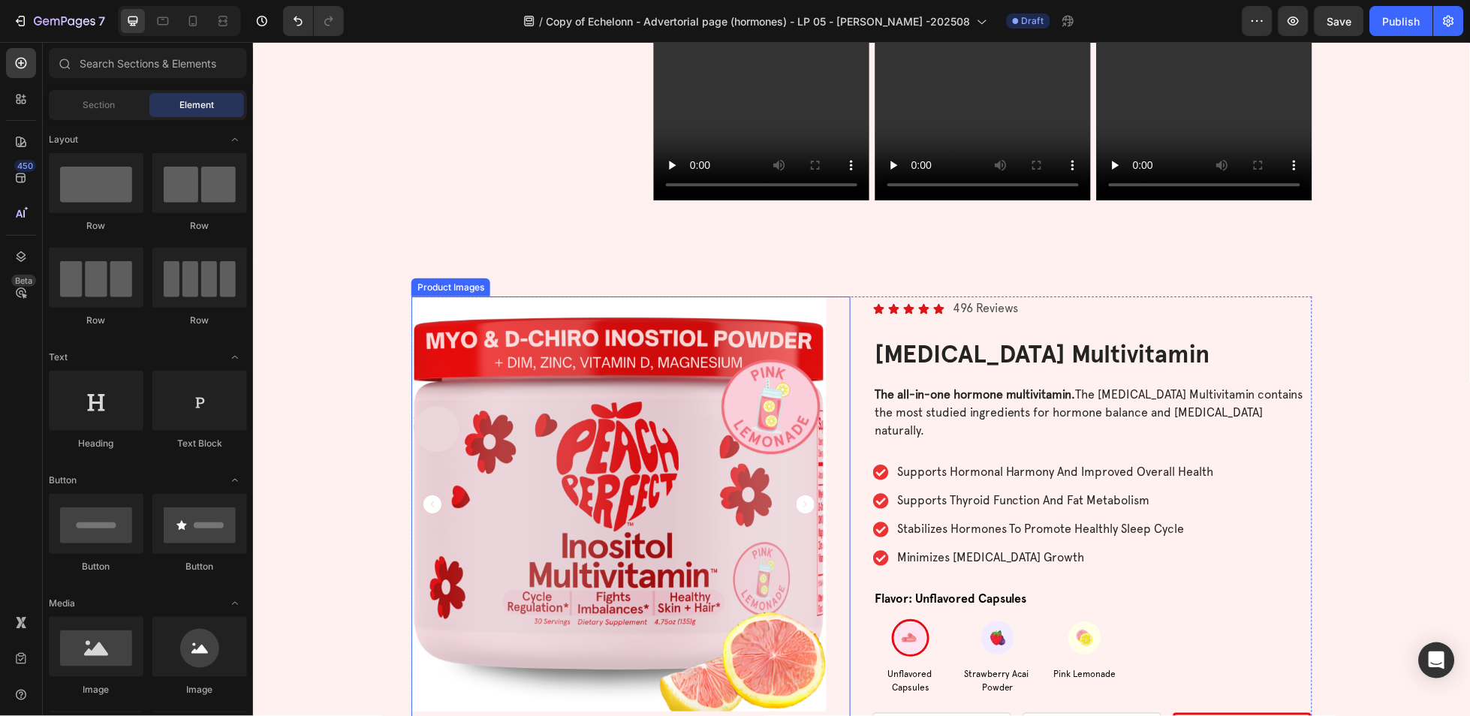
click at [454, 289] on div "Product Images" at bounding box center [450, 287] width 73 height 14
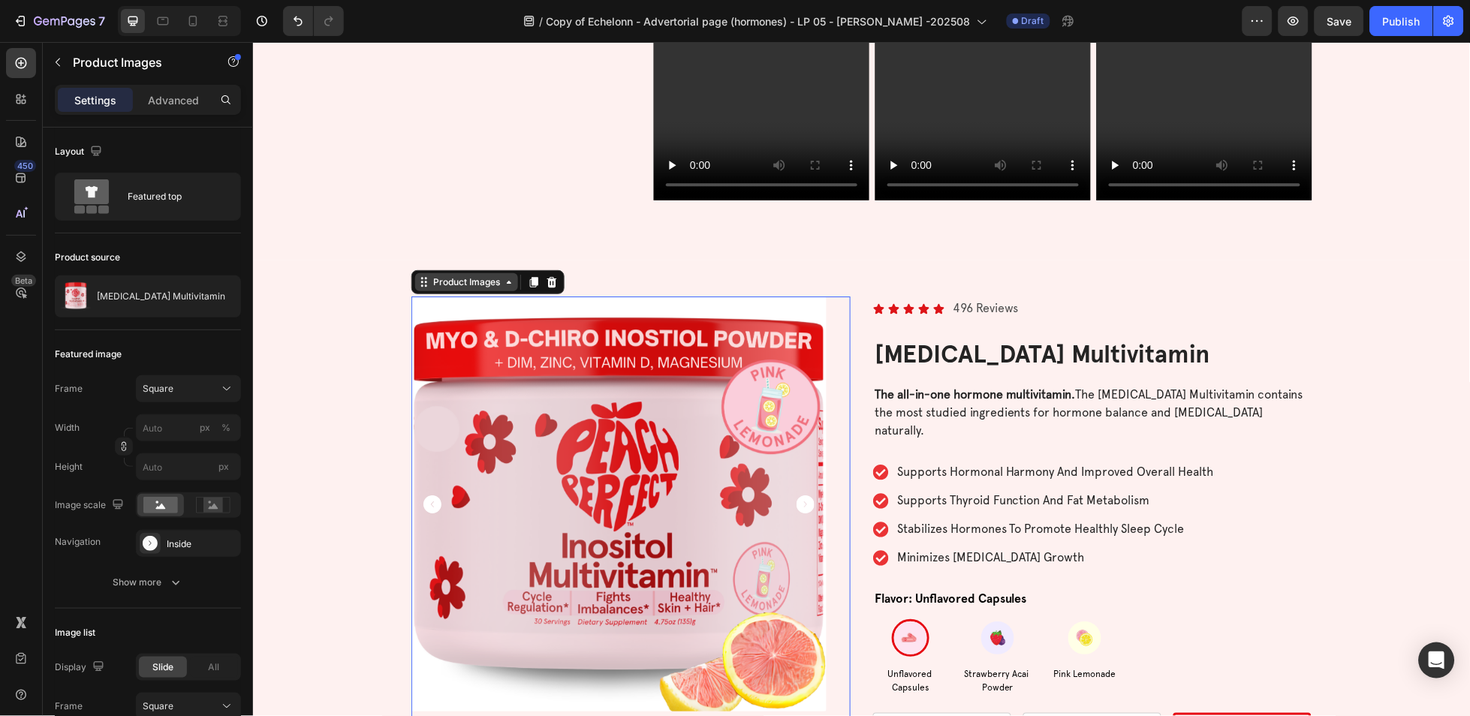
click at [454, 289] on div "Product Images" at bounding box center [465, 282] width 103 height 18
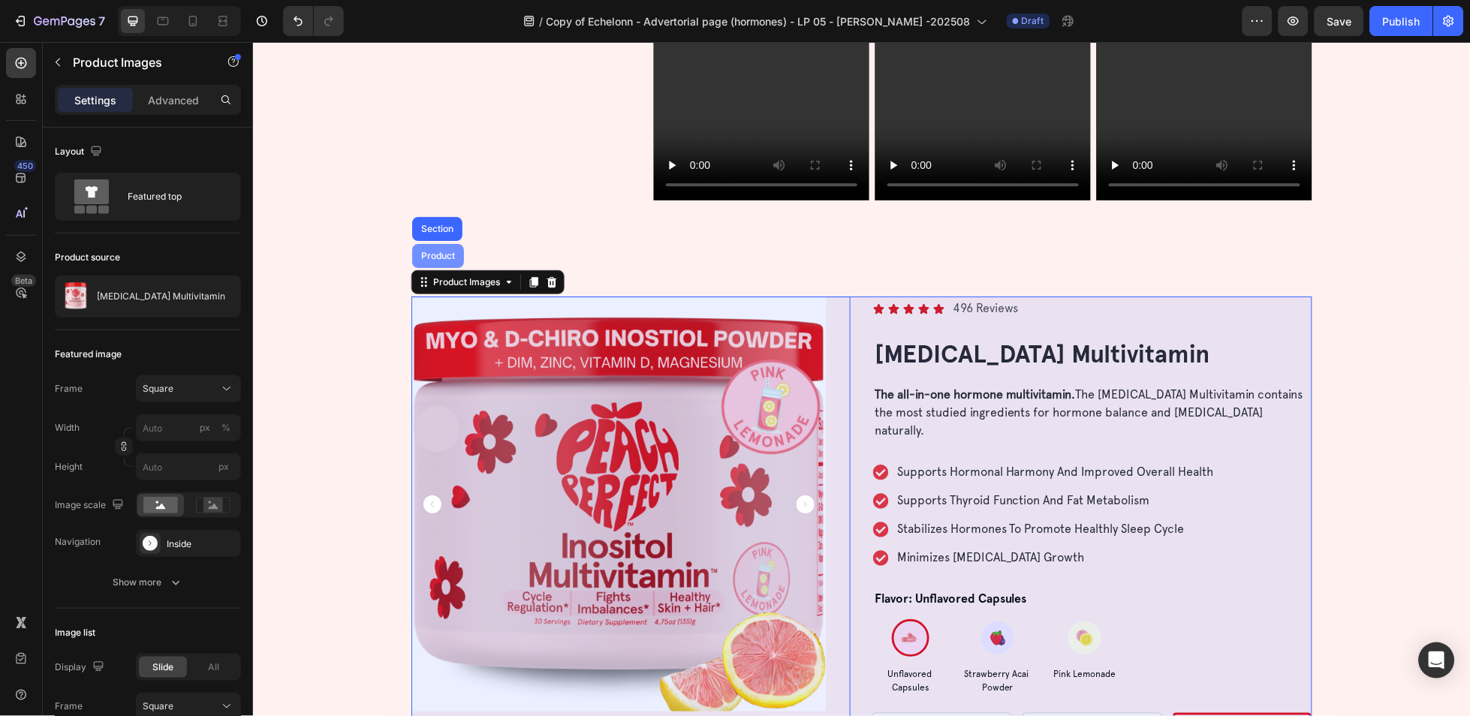
click at [439, 259] on div "Product" at bounding box center [437, 255] width 40 height 9
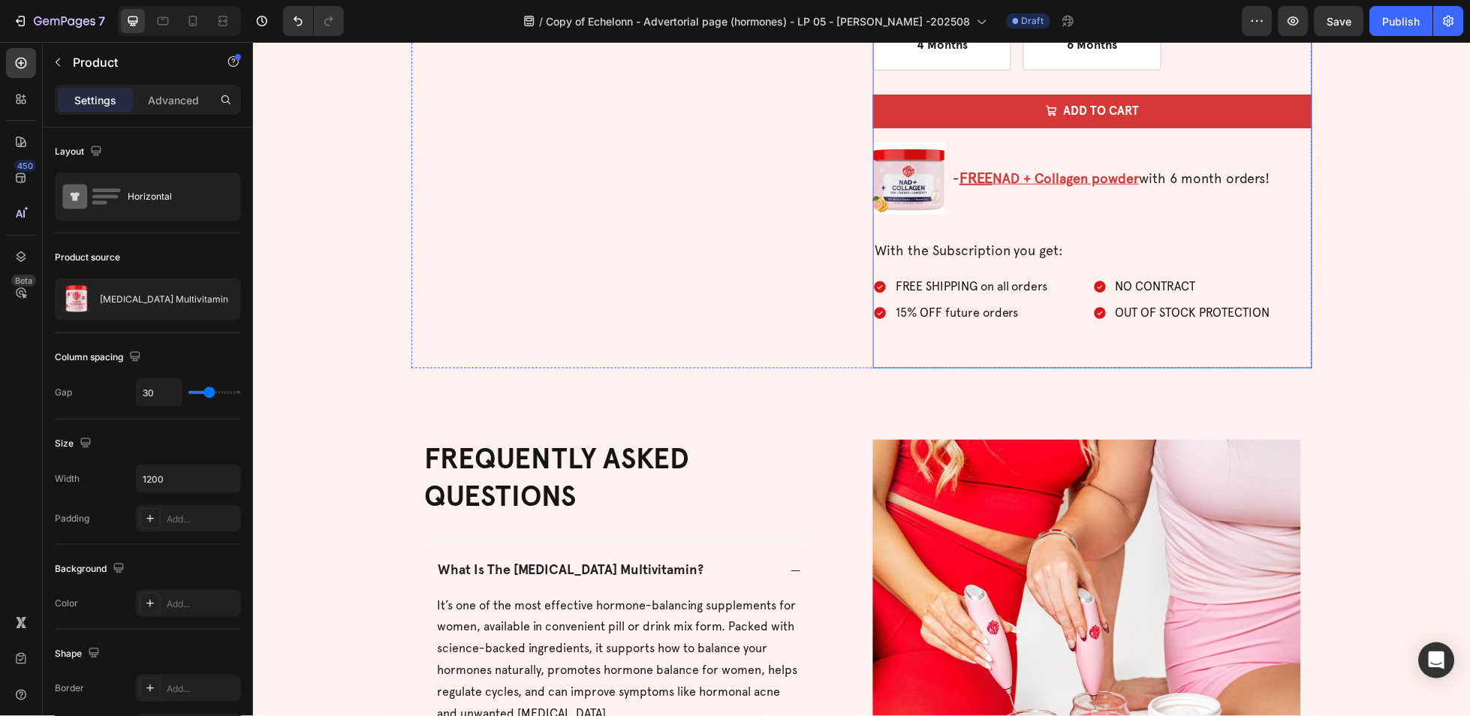
scroll to position [4724, 0]
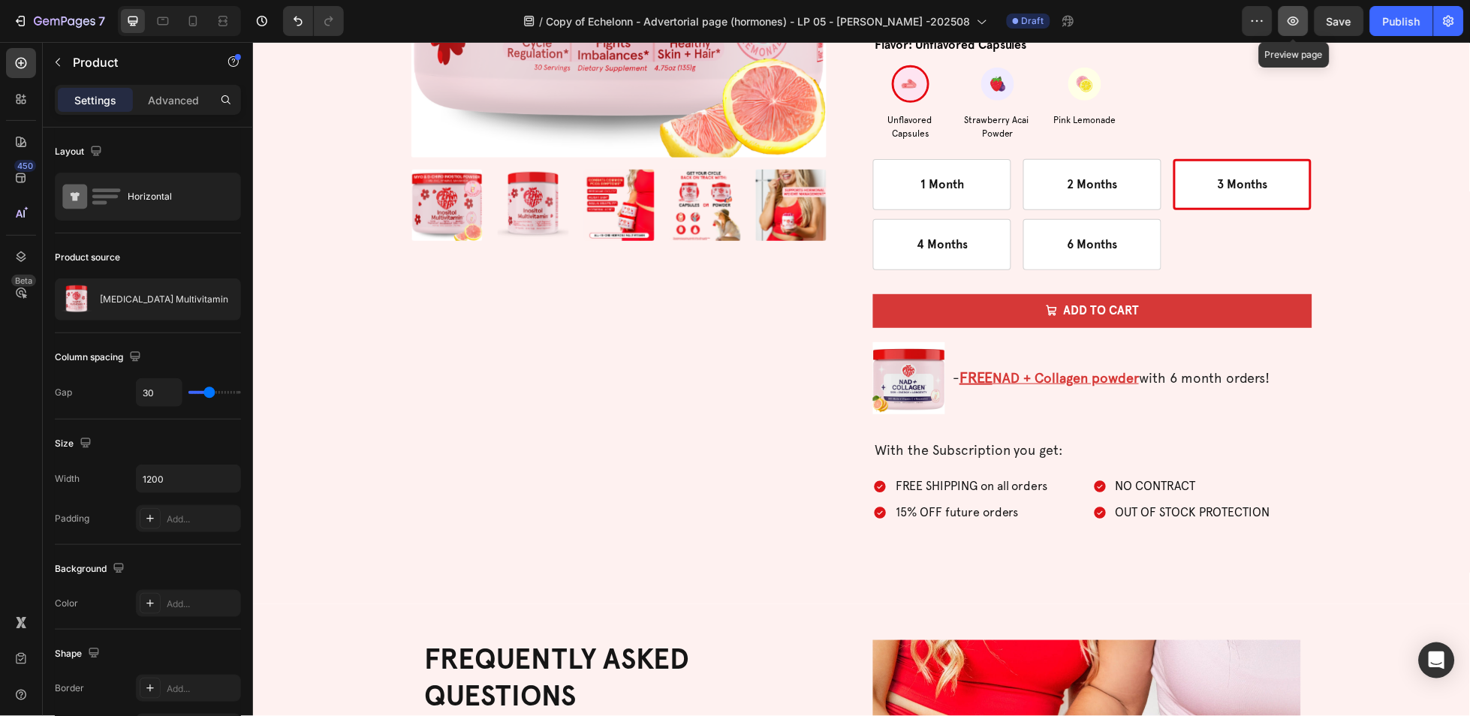
click at [1303, 29] on button "button" at bounding box center [1294, 21] width 30 height 30
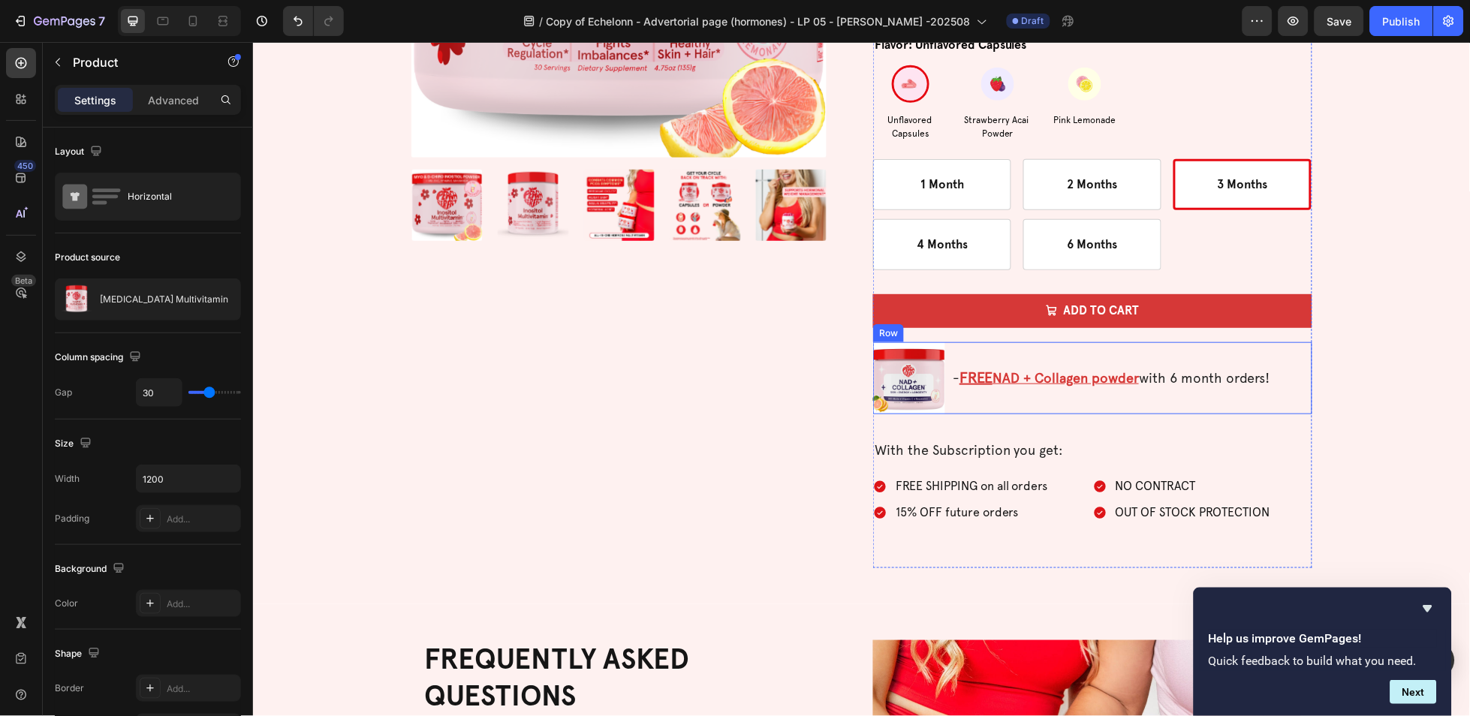
click at [1019, 402] on div "- FREE NAD + Collagen powder with 6 month orders! Text Block" at bounding box center [1131, 378] width 361 height 72
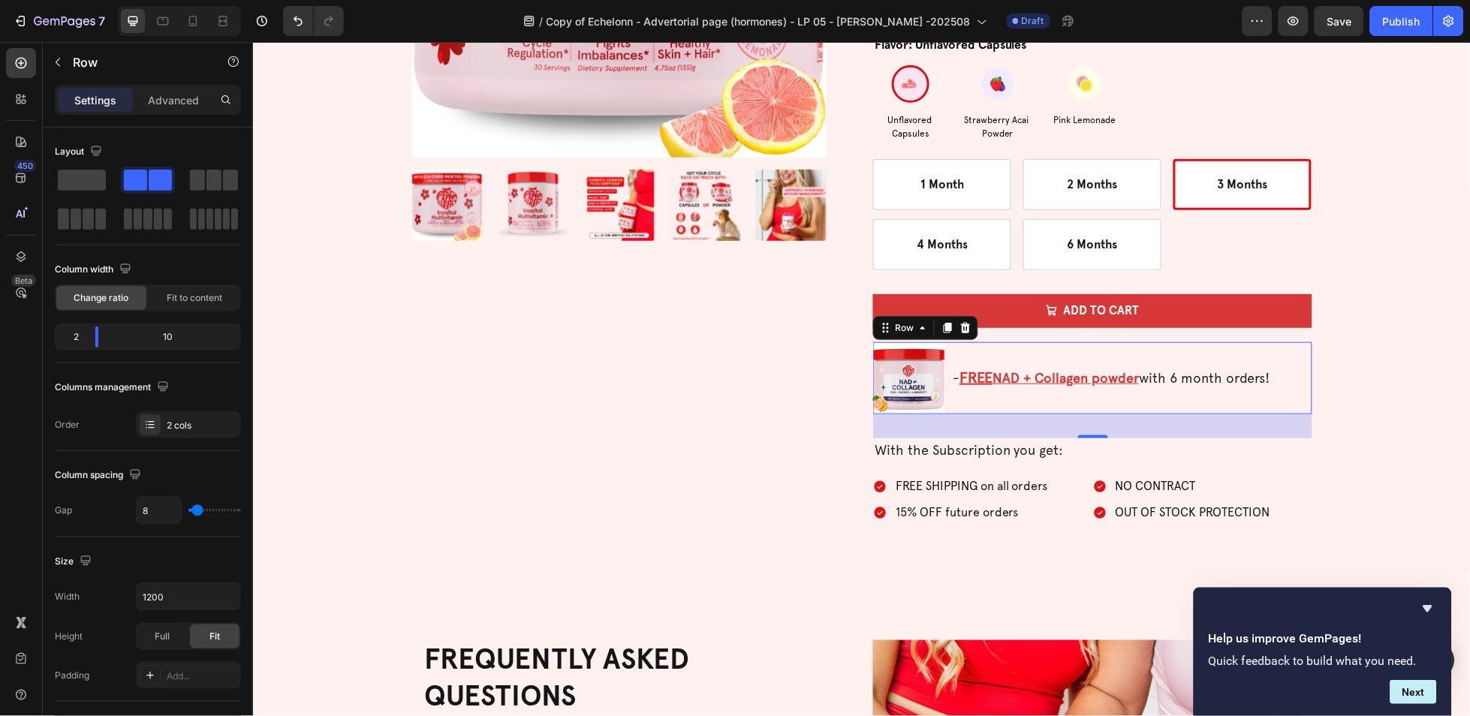
scroll to position [455, 0]
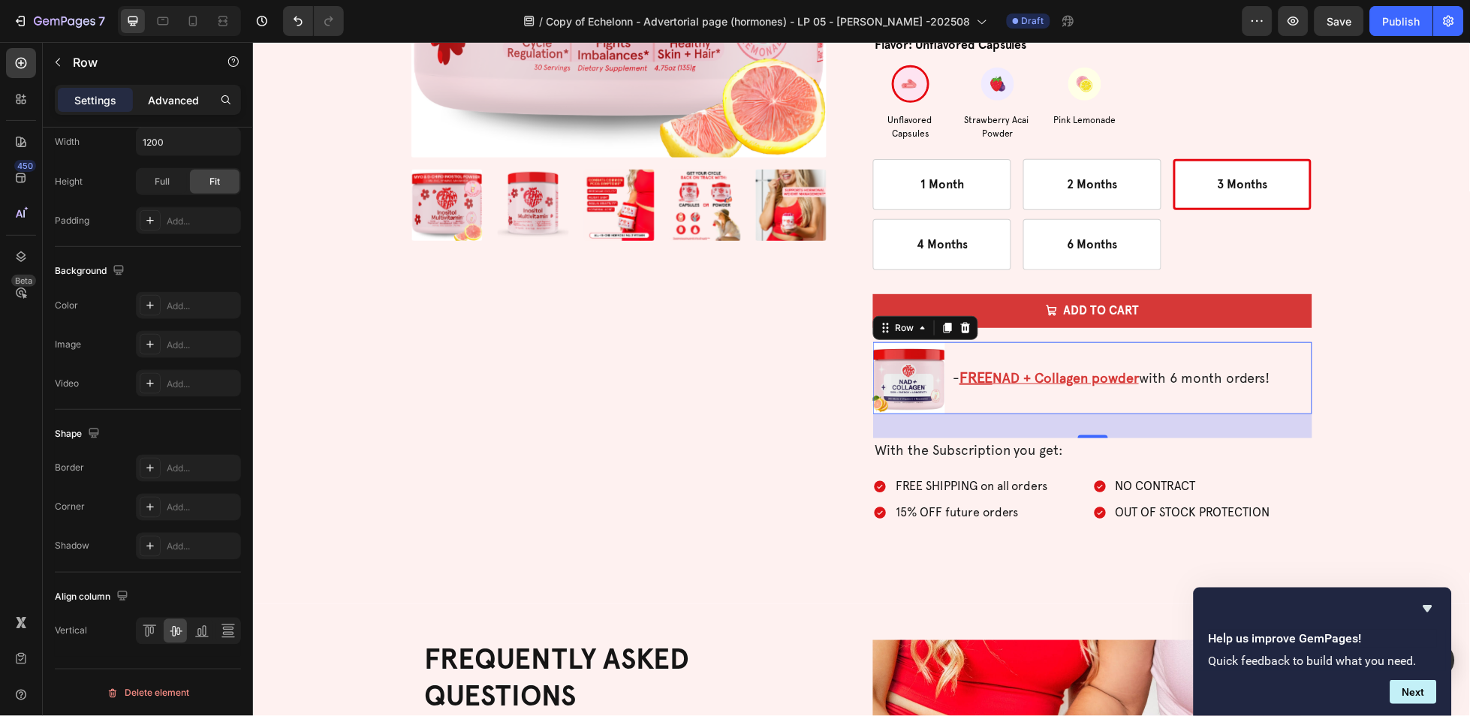
click at [170, 88] on div "Advanced" at bounding box center [173, 100] width 75 height 24
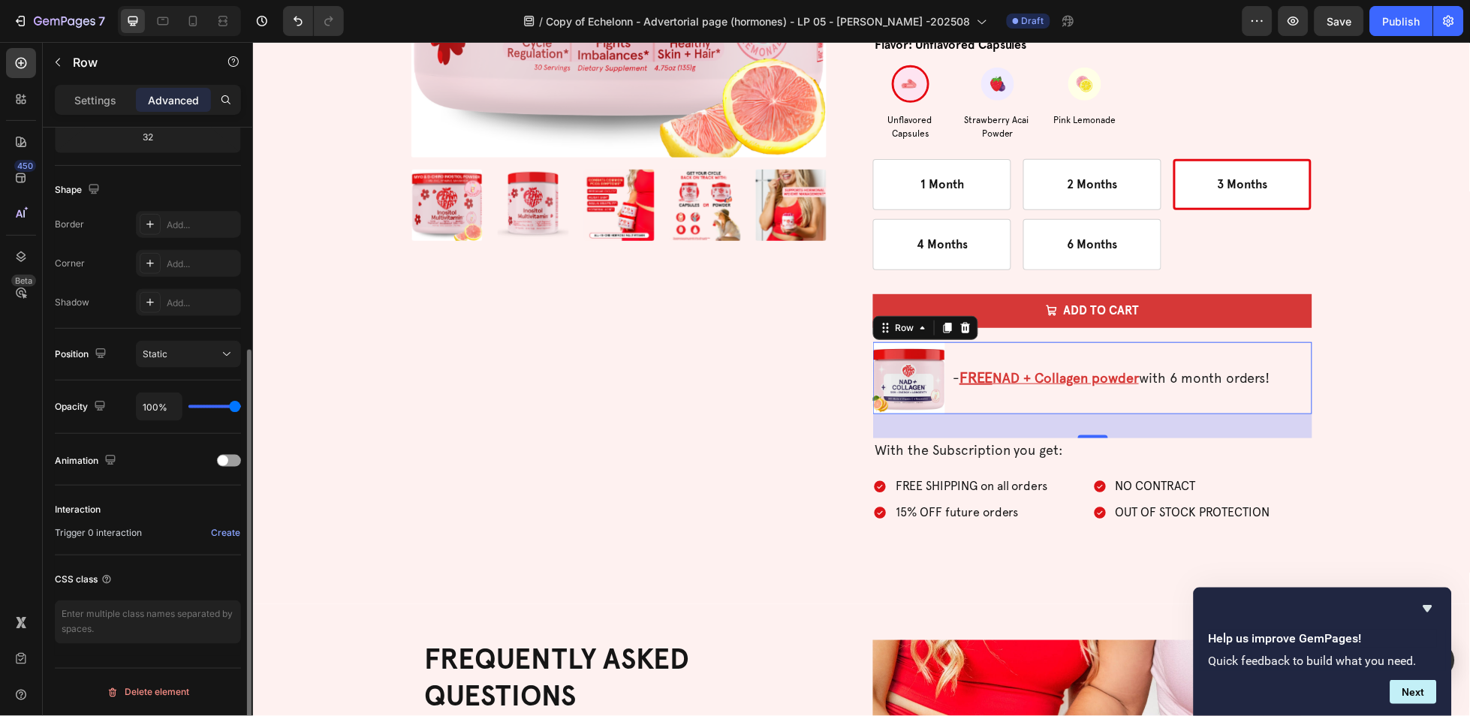
scroll to position [346, 0]
click at [898, 359] on img at bounding box center [908, 378] width 72 height 72
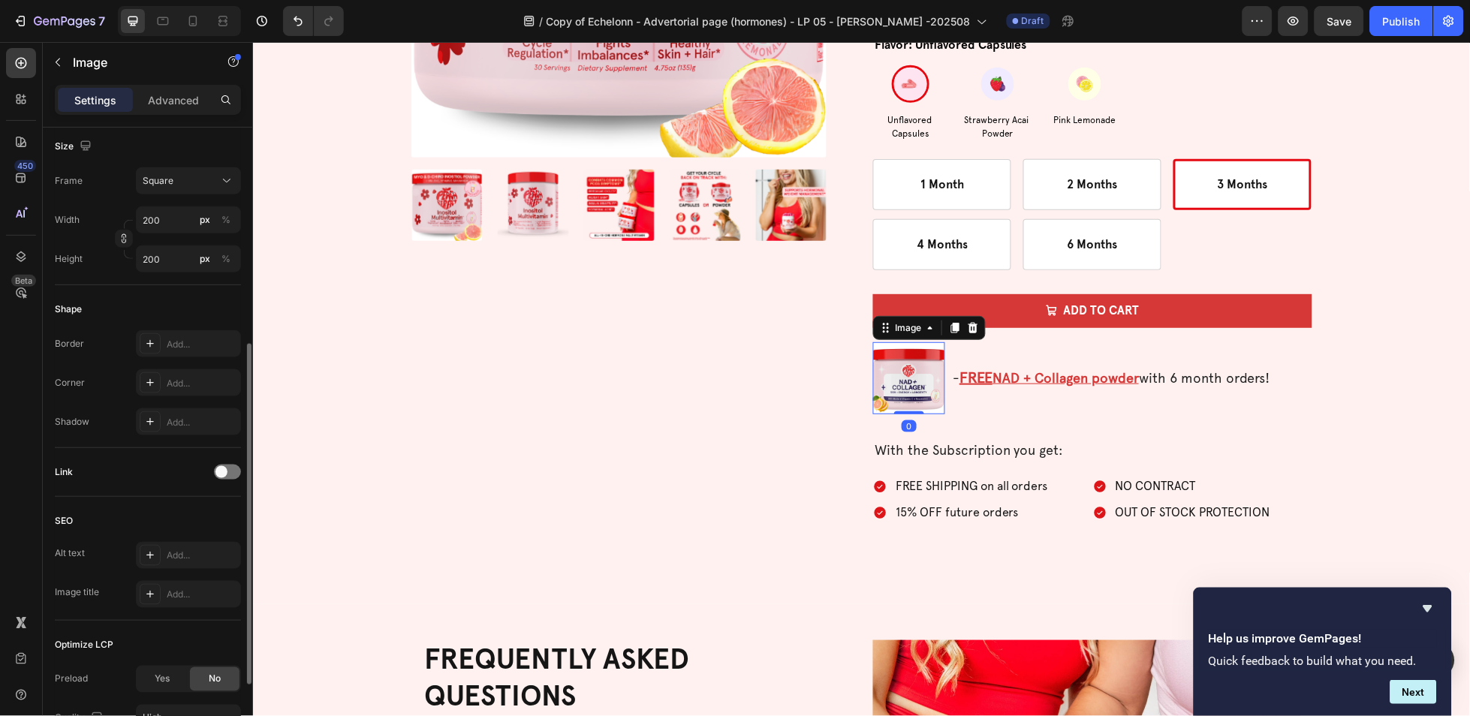
scroll to position [538, 0]
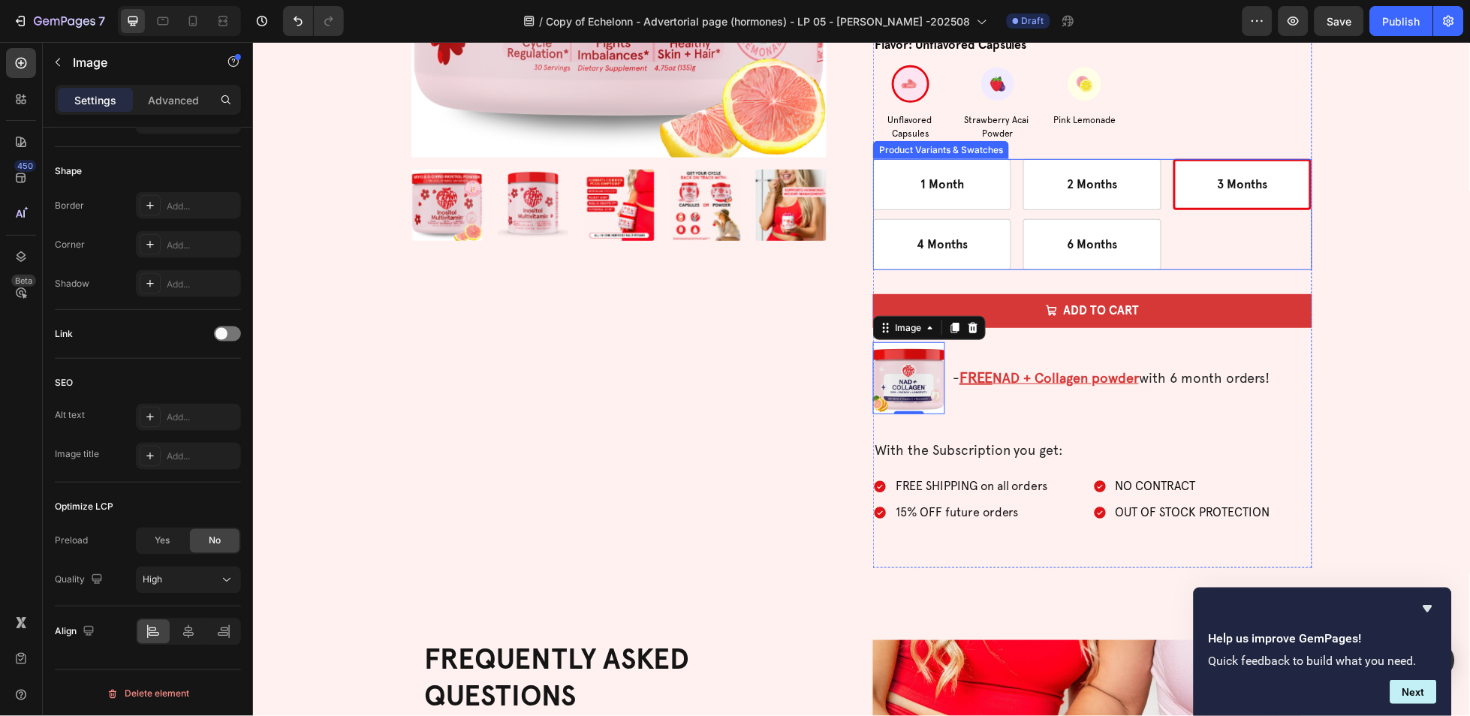
click at [1184, 254] on div "1 Month 1 Month 1 Month 2 Months 2 Months 2 Months 3 Months 3 Months 3 Months 4…" at bounding box center [1091, 213] width 439 height 111
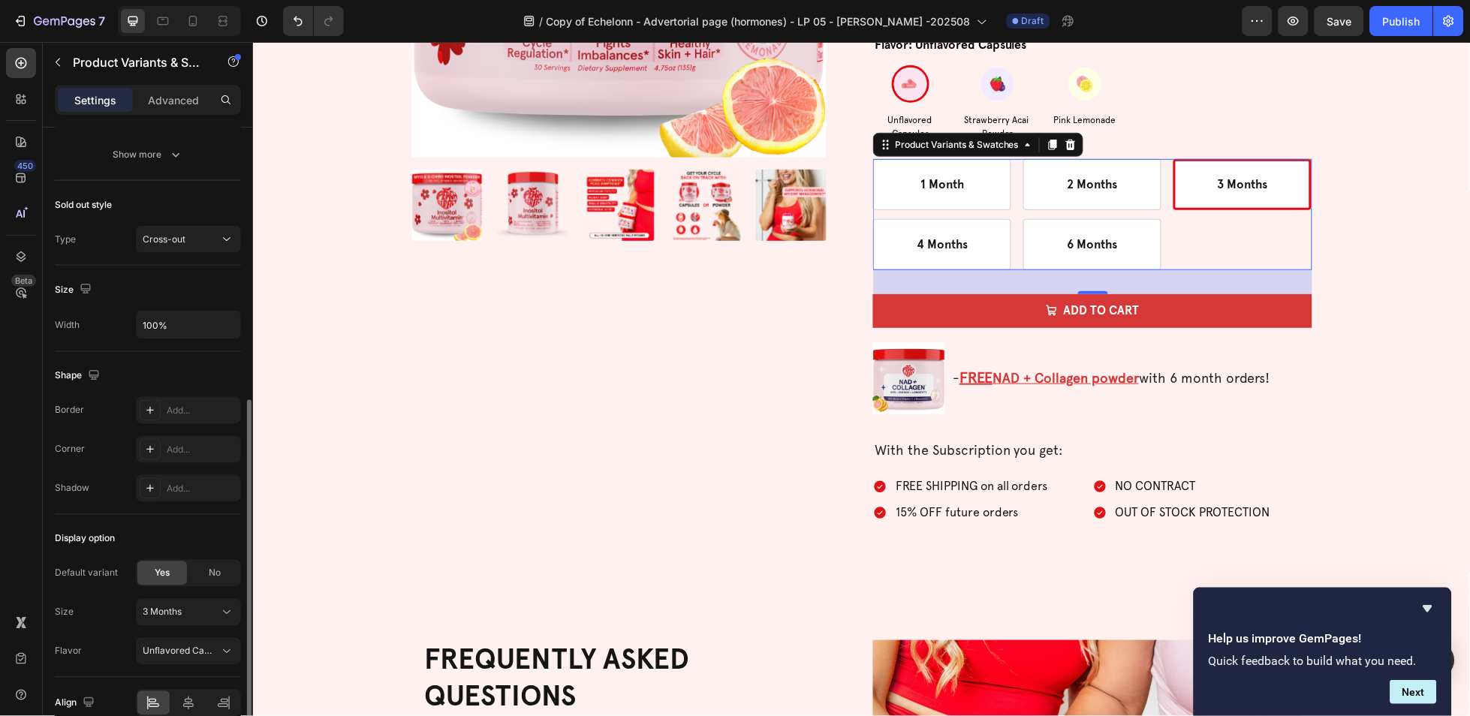
scroll to position [0, 0]
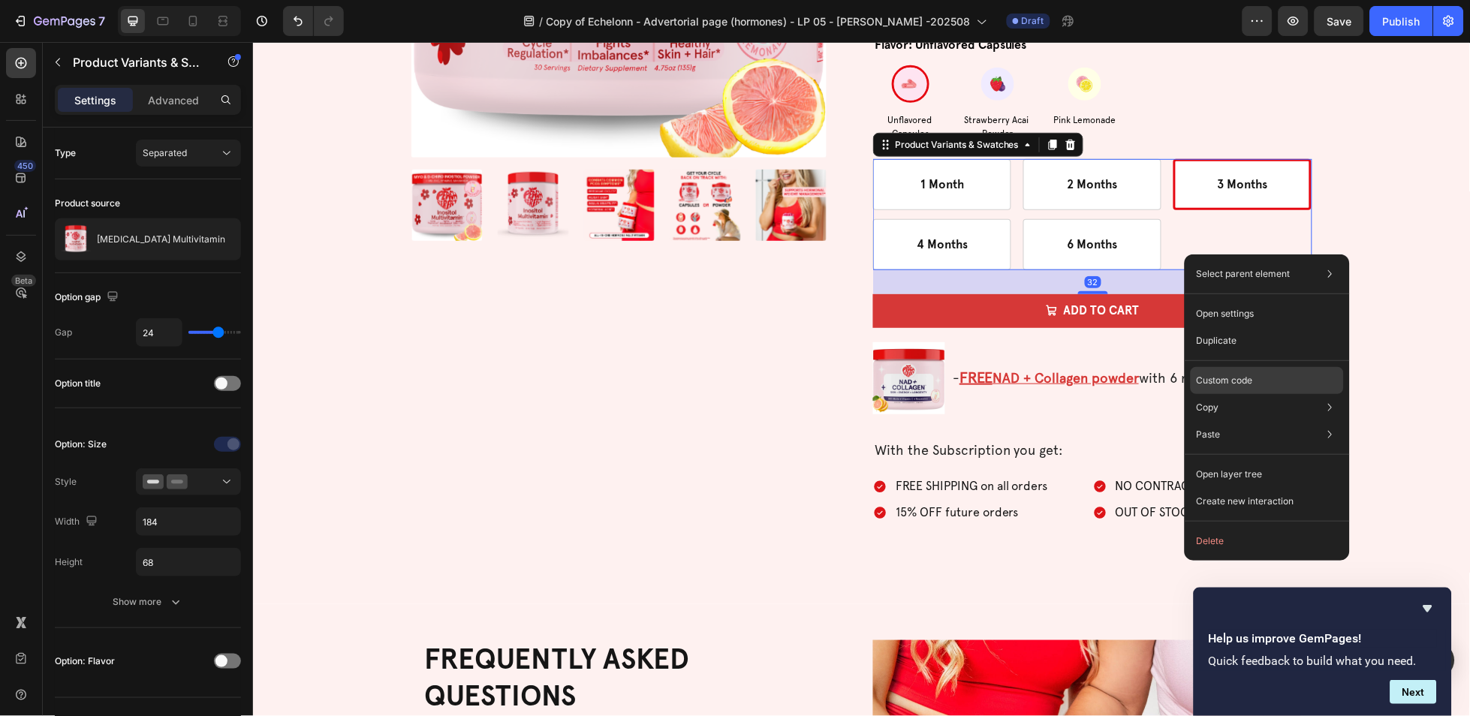
click at [1262, 381] on div "Custom code" at bounding box center [1267, 380] width 153 height 27
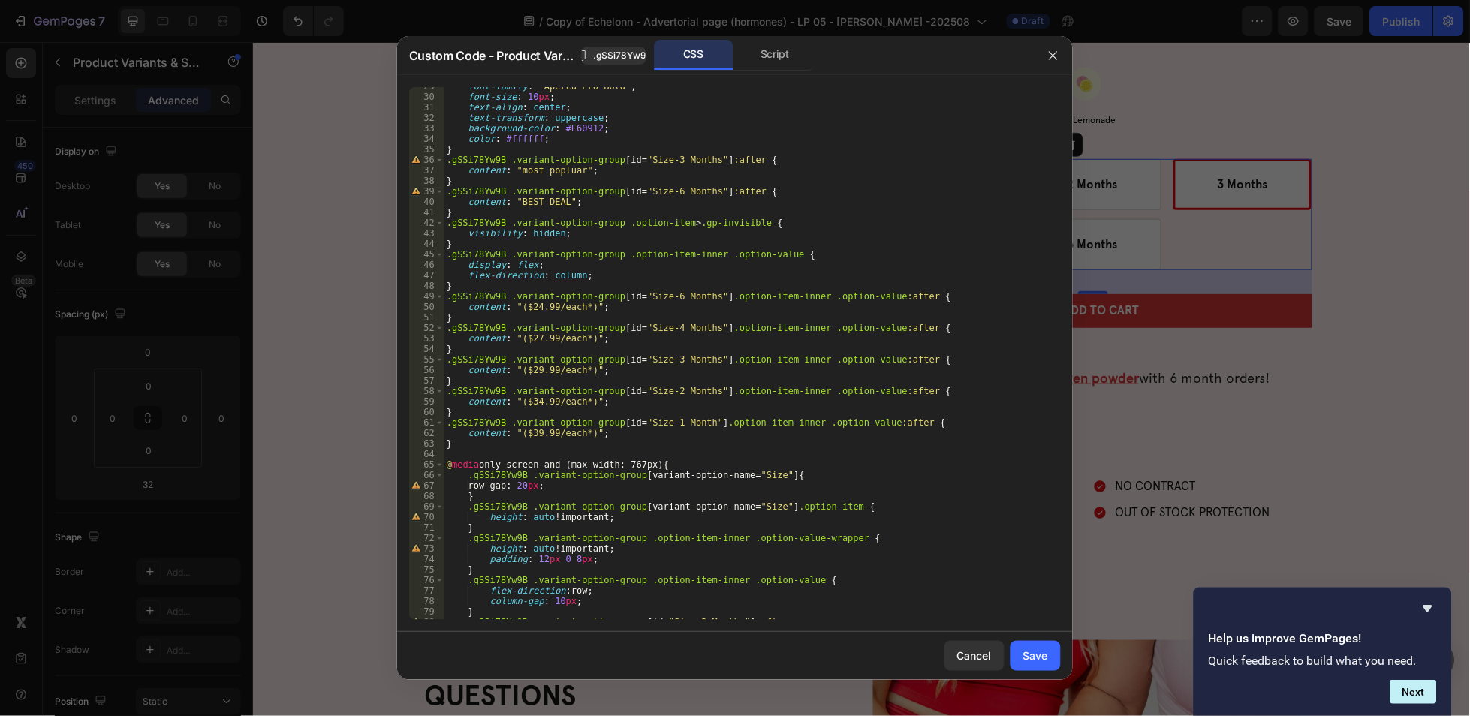
scroll to position [359, 0]
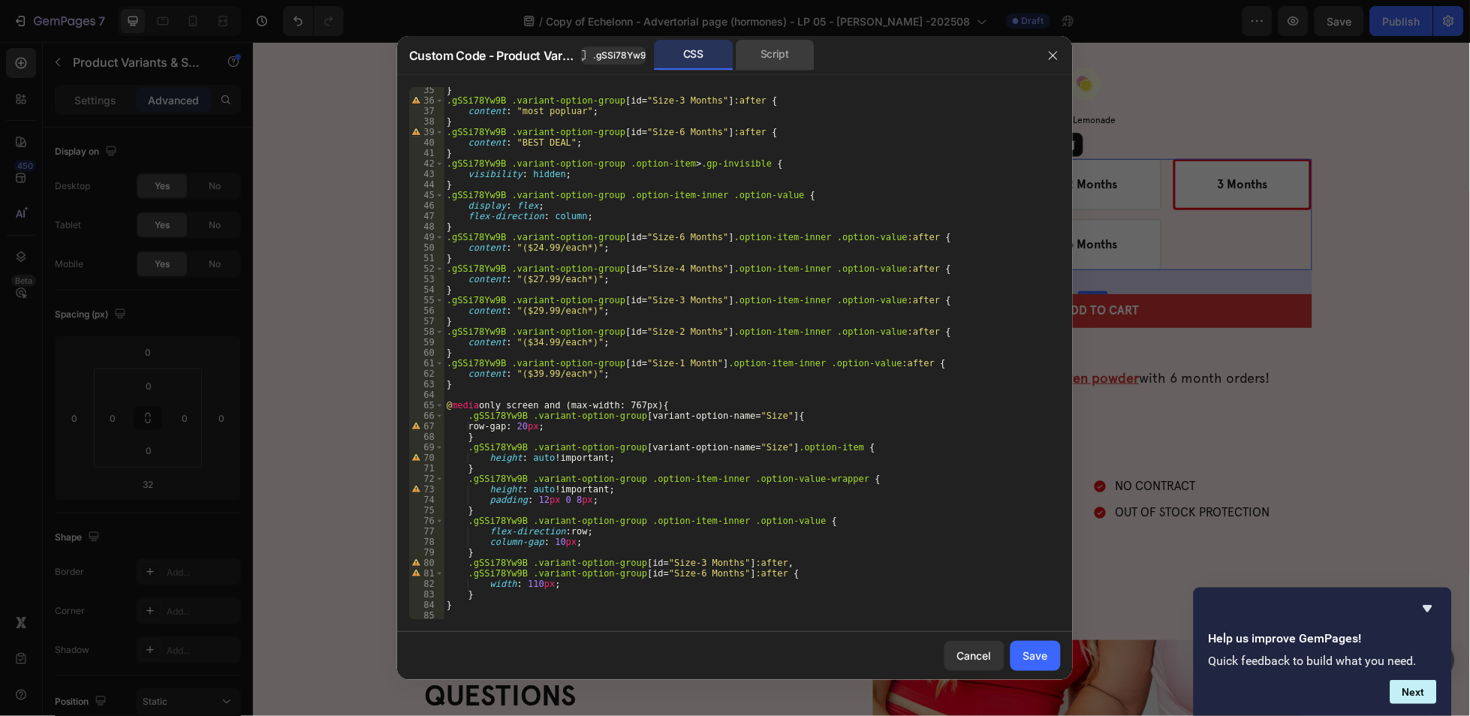
click at [764, 68] on div "Script" at bounding box center [775, 55] width 79 height 30
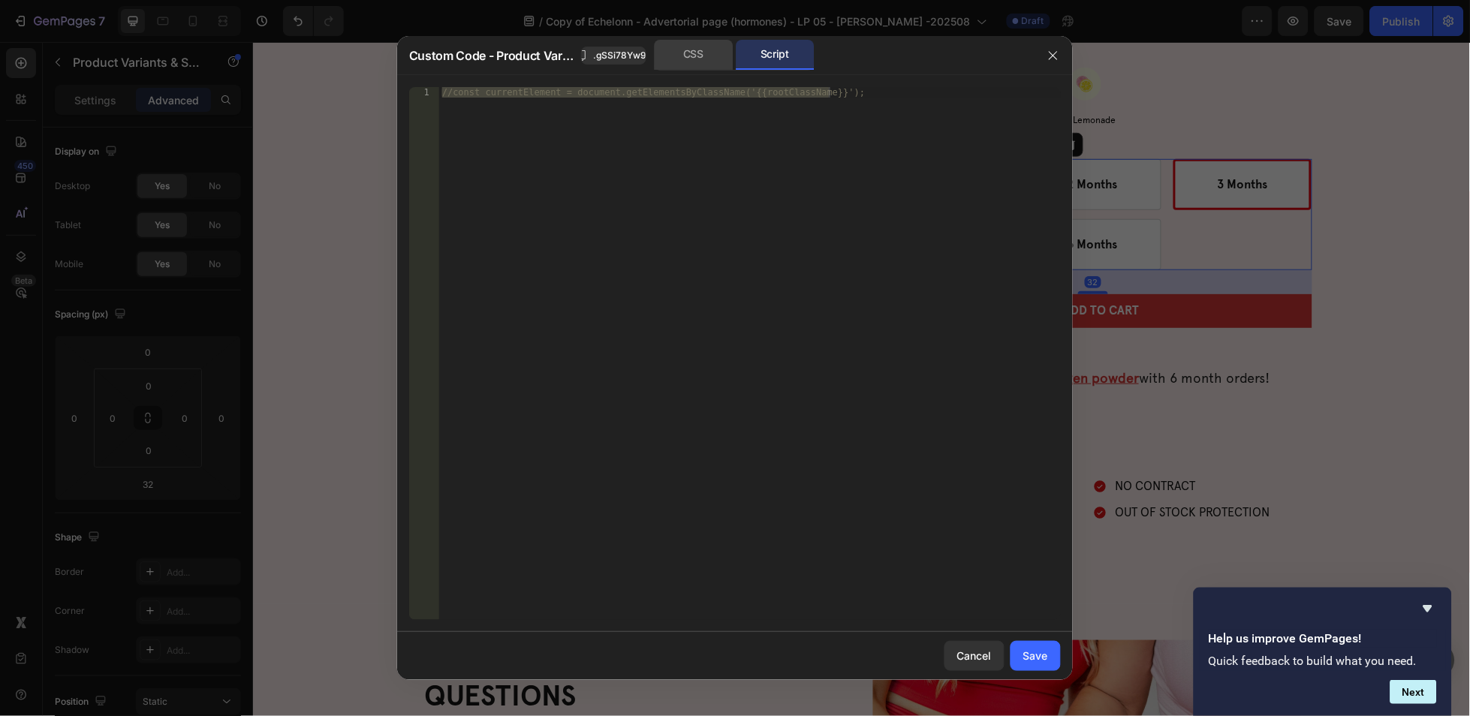
click at [715, 57] on div "CSS" at bounding box center [694, 55] width 79 height 30
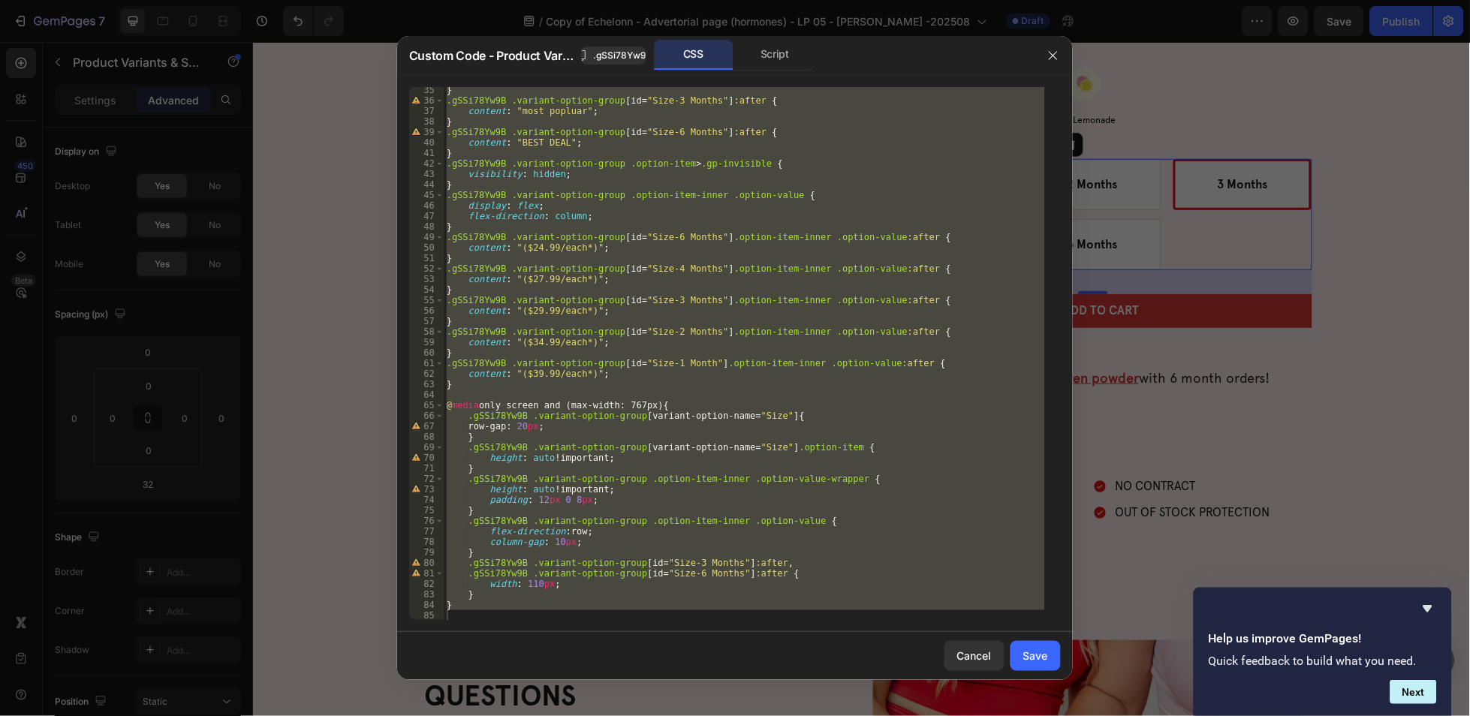
click at [1268, 102] on div at bounding box center [735, 358] width 1470 height 716
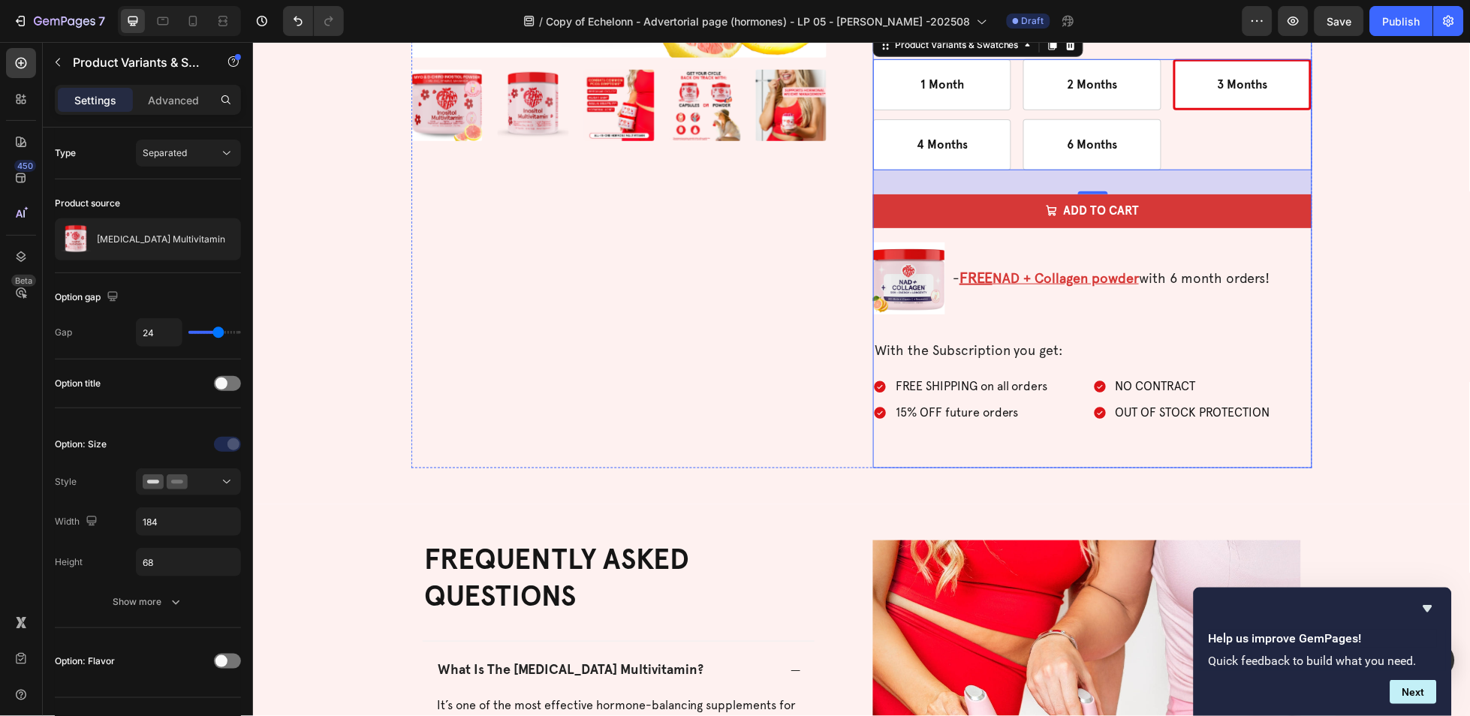
scroll to position [4624, 0]
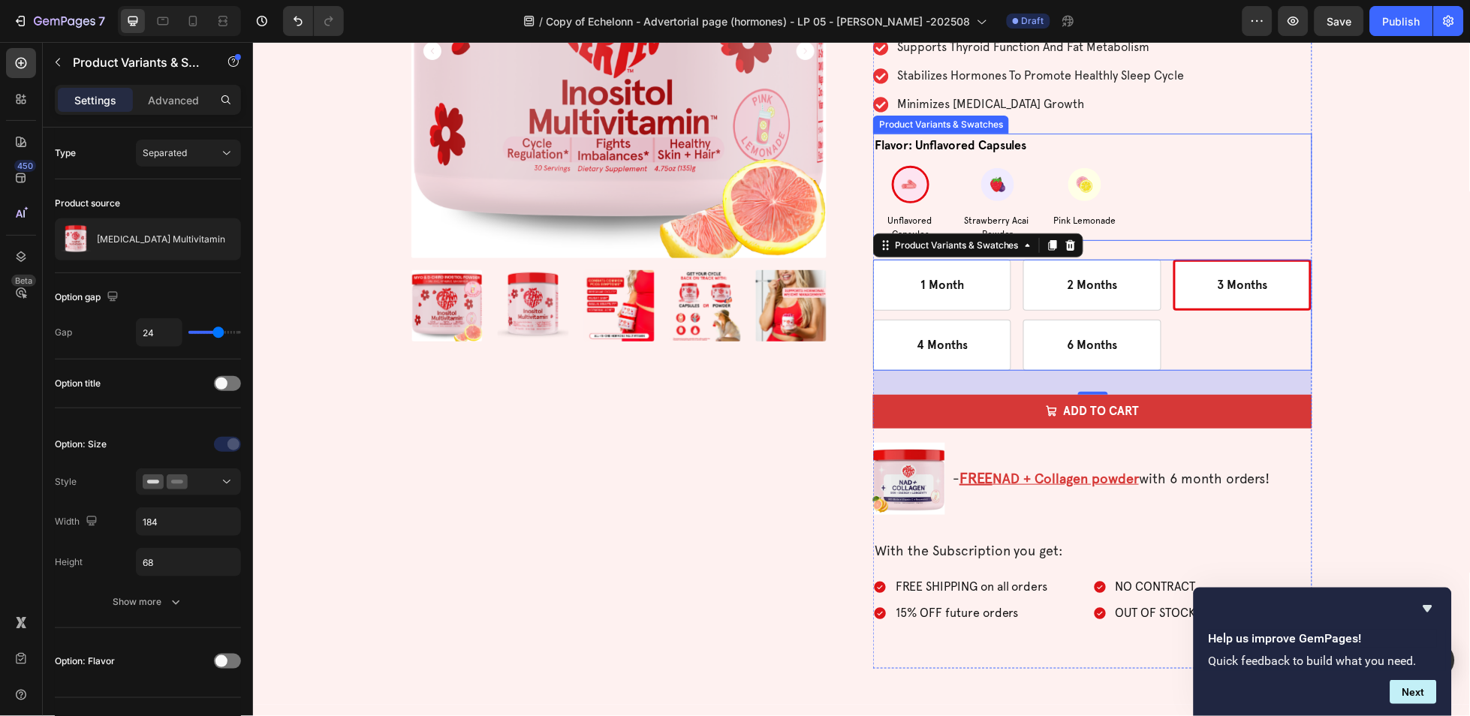
click at [1199, 202] on div "Unflavored Capsules Unflavored Capsules Strawberry Acai Powder Strawberry Acai …" at bounding box center [1091, 202] width 439 height 75
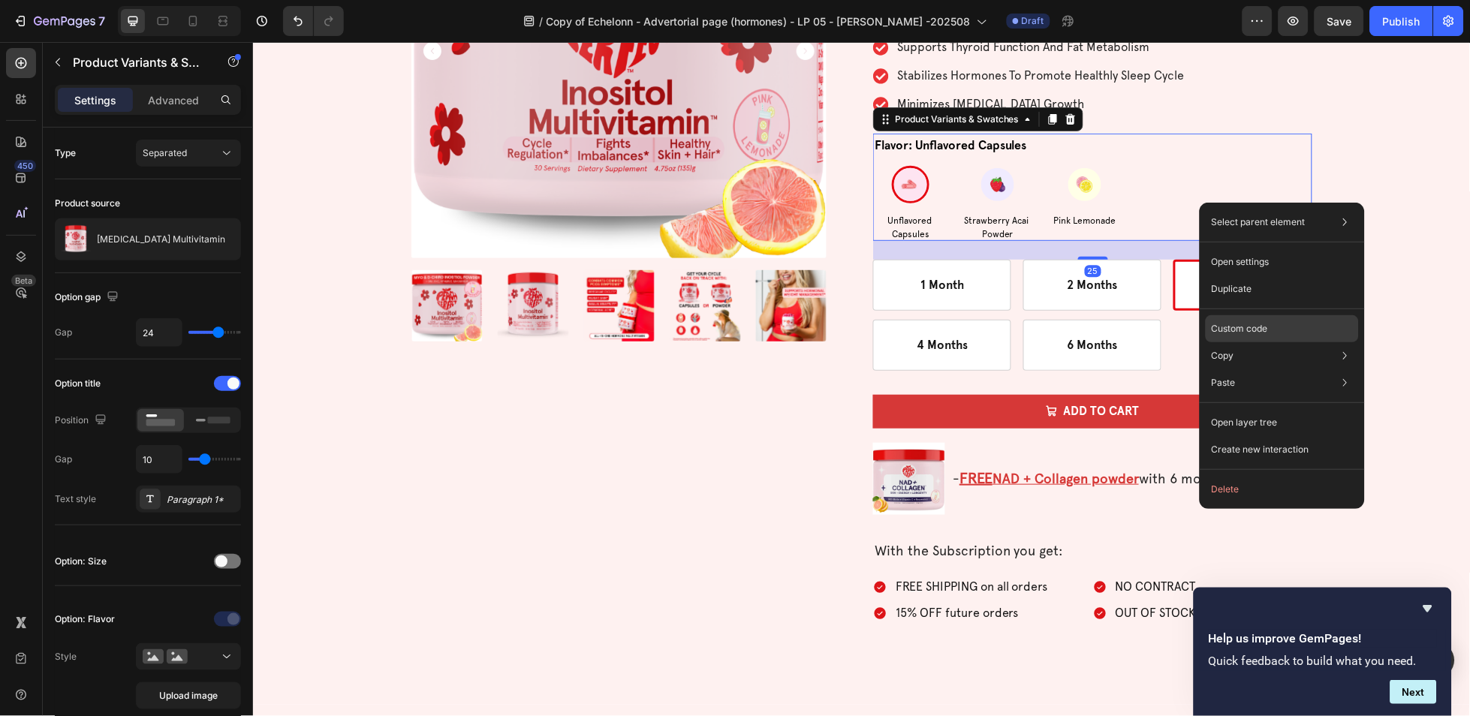
click at [1270, 328] on div "Custom code" at bounding box center [1282, 328] width 153 height 27
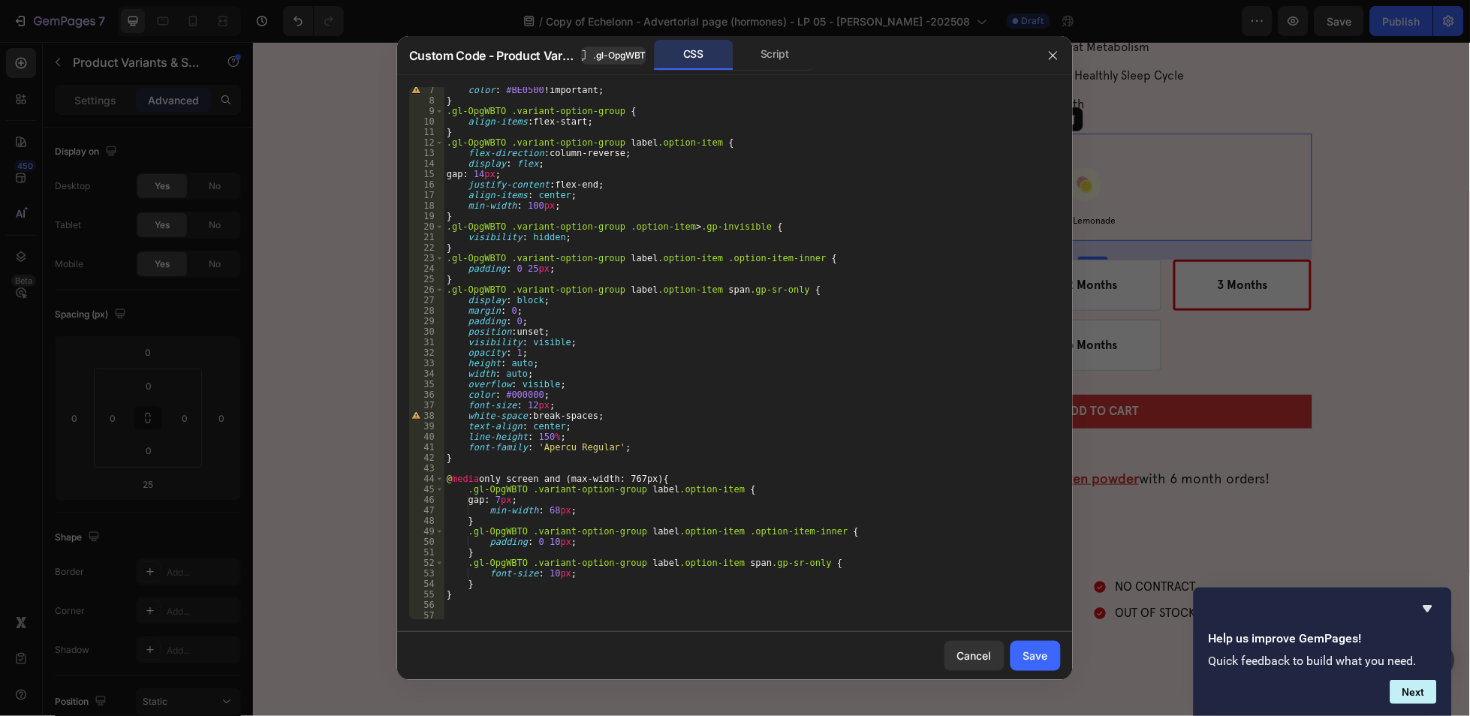
scroll to position [65, 0]
click at [769, 74] on div "Custom Code - Product Variants & Swatches .gl-OpgWBTO CSS Script" at bounding box center [715, 55] width 637 height 39
click at [779, 57] on div "Script" at bounding box center [775, 55] width 79 height 30
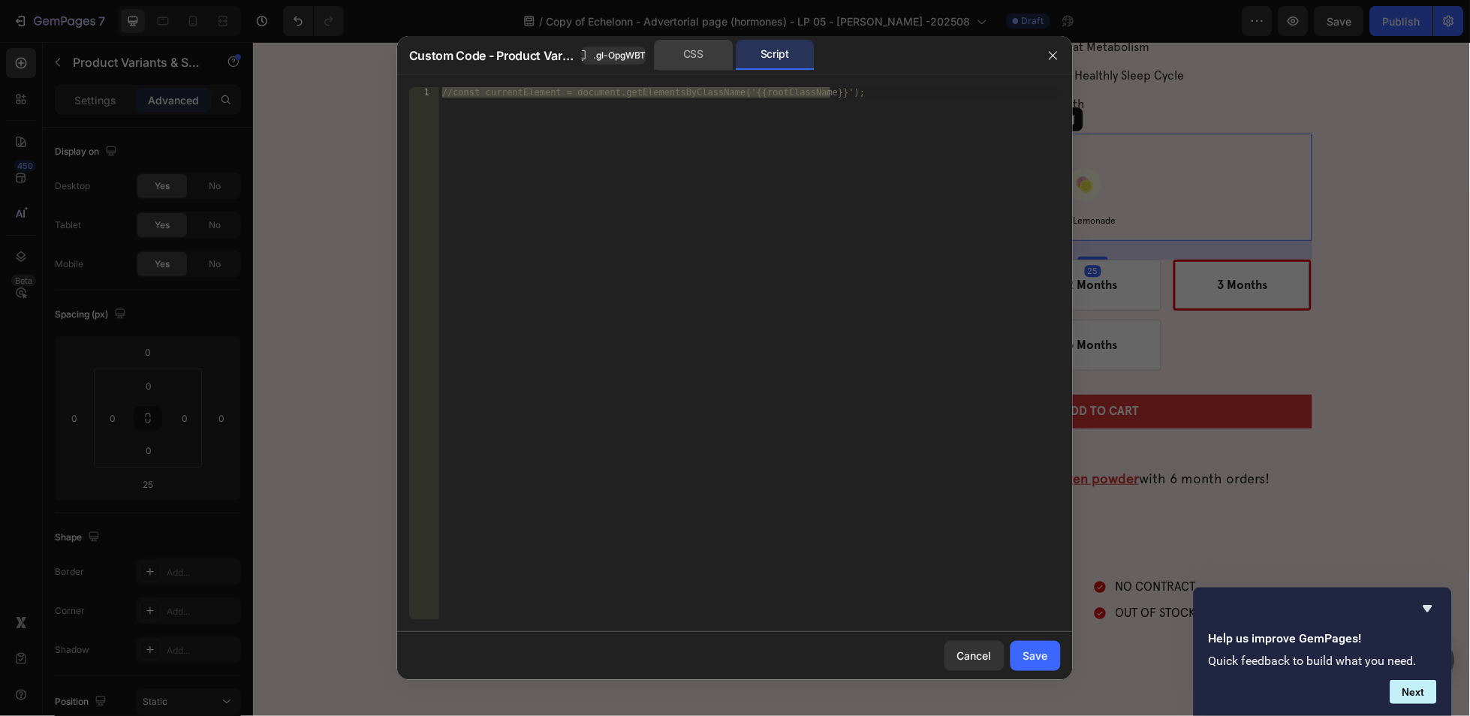
click at [714, 59] on div "CSS" at bounding box center [694, 55] width 79 height 30
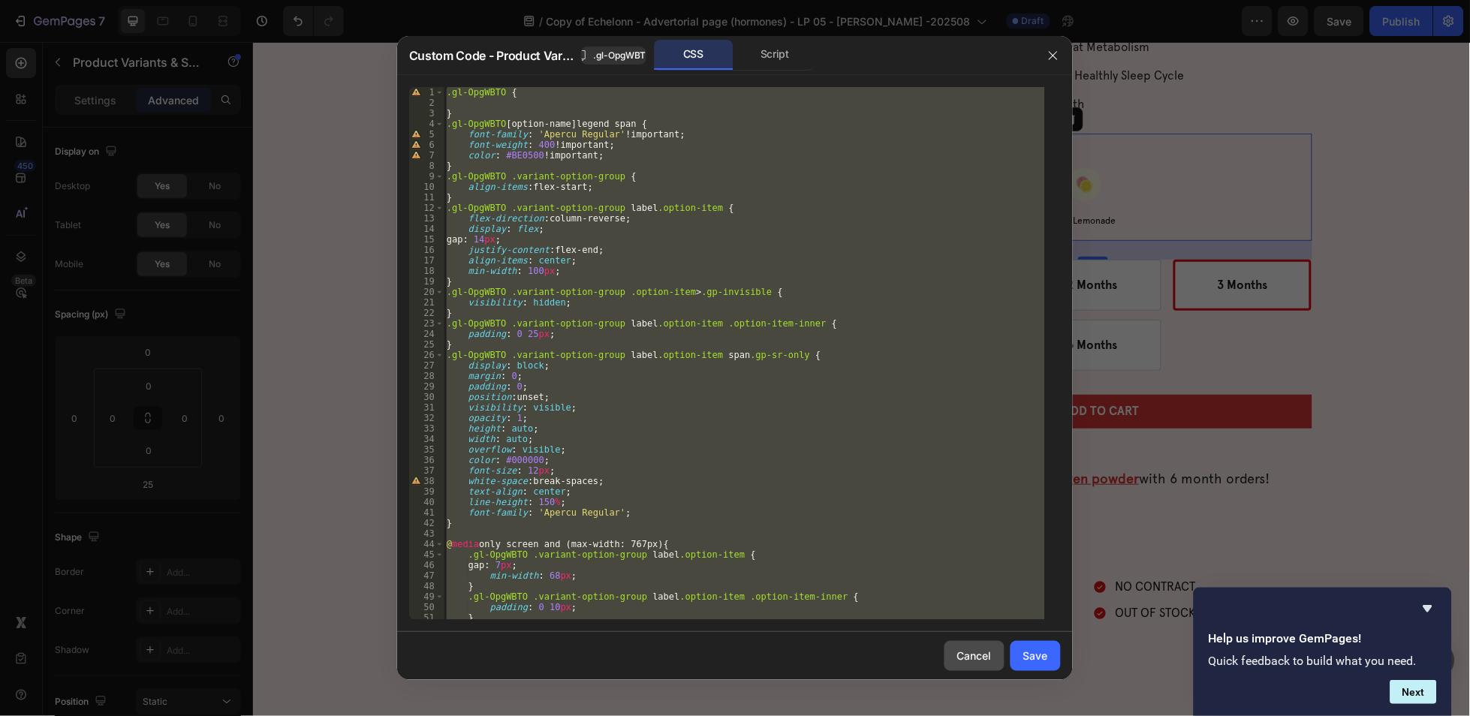
click at [974, 645] on button "Cancel" at bounding box center [975, 656] width 60 height 30
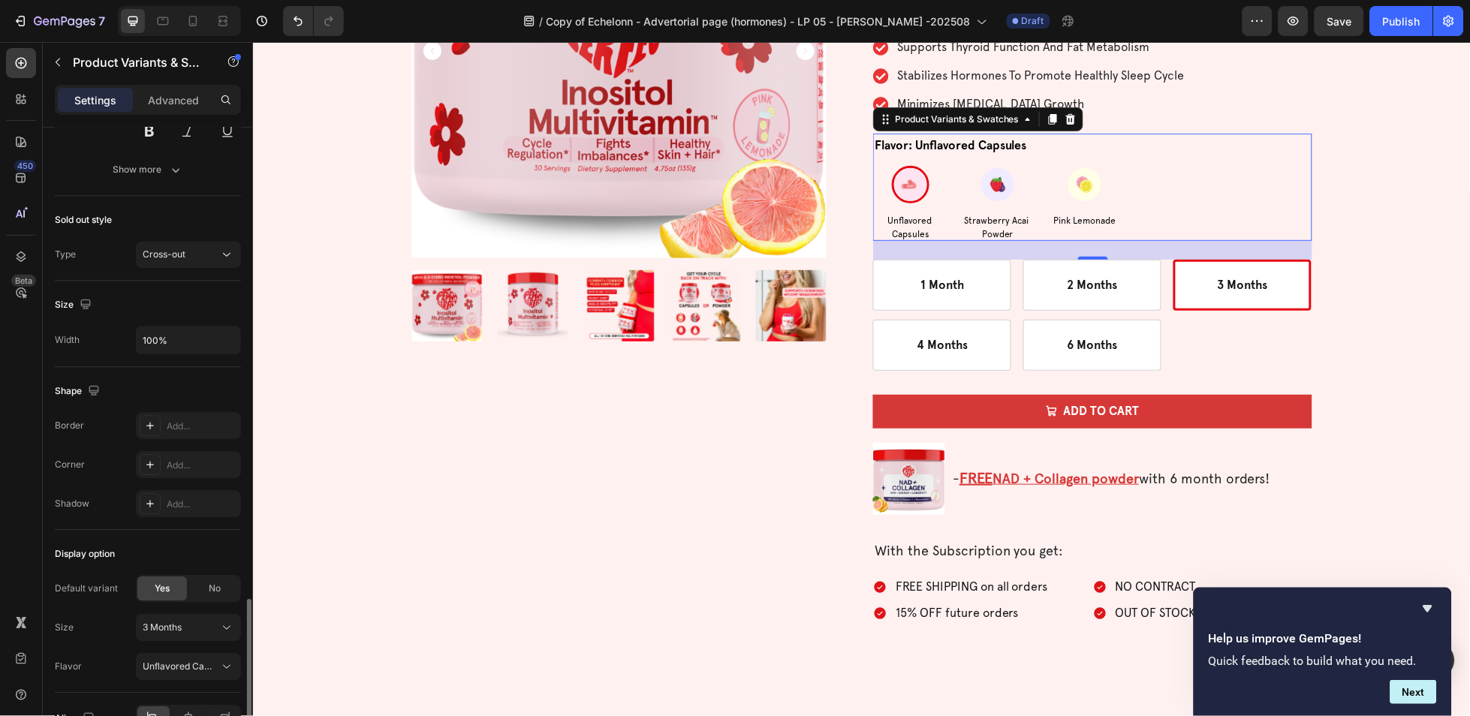
scroll to position [987, 0]
